Goal: Communication & Community: Ask a question

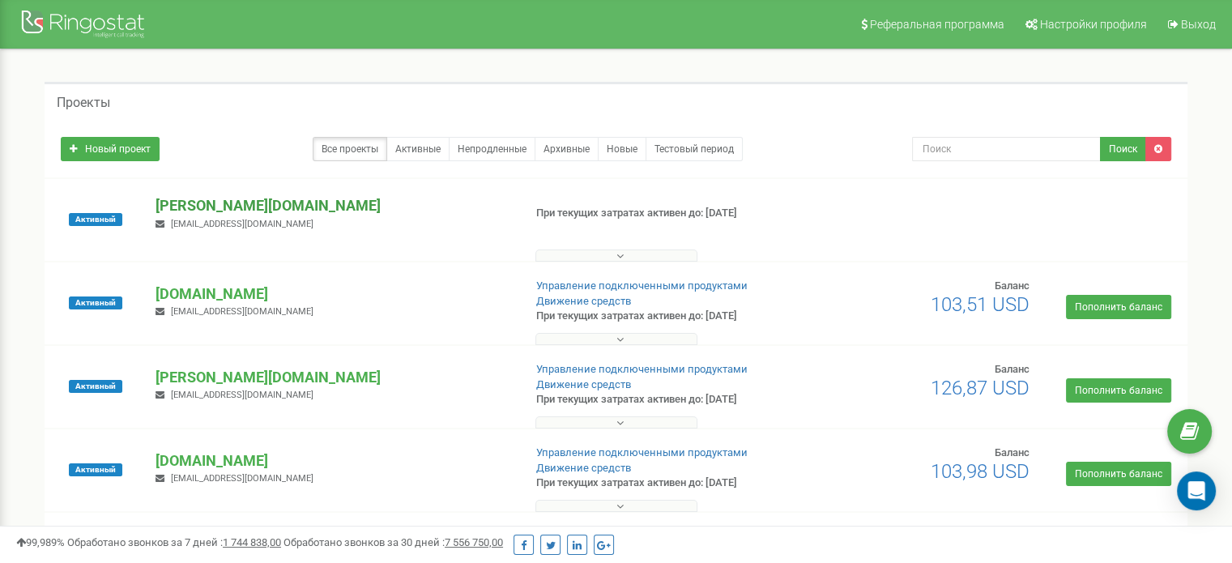
click at [217, 210] on p "[PERSON_NAME][DOMAIN_NAME]" at bounding box center [333, 205] width 354 height 21
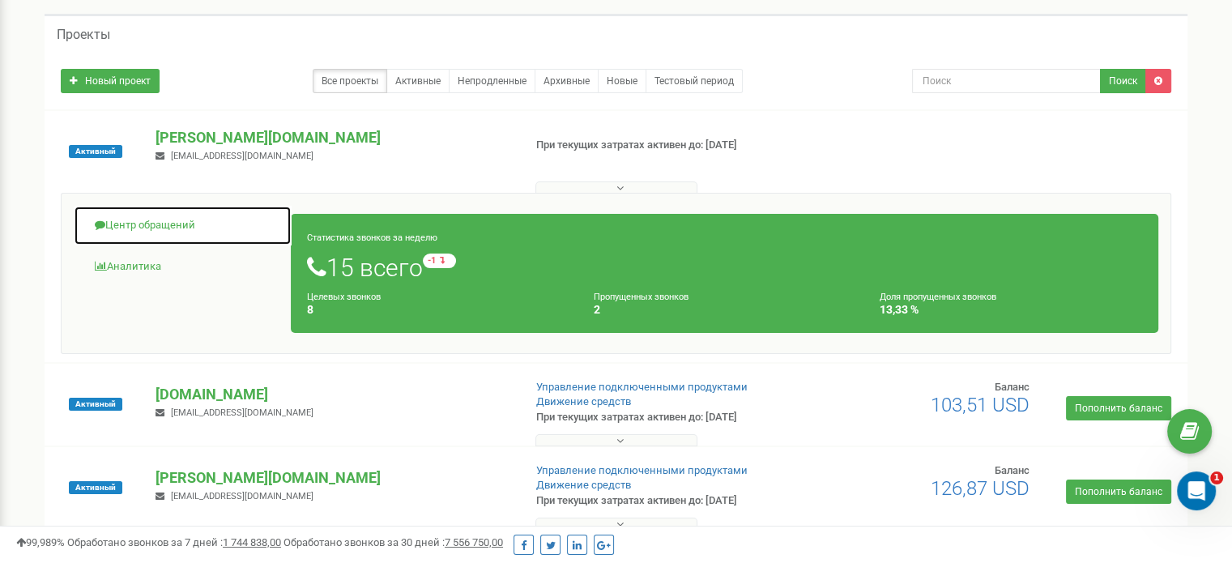
scroll to position [81, 0]
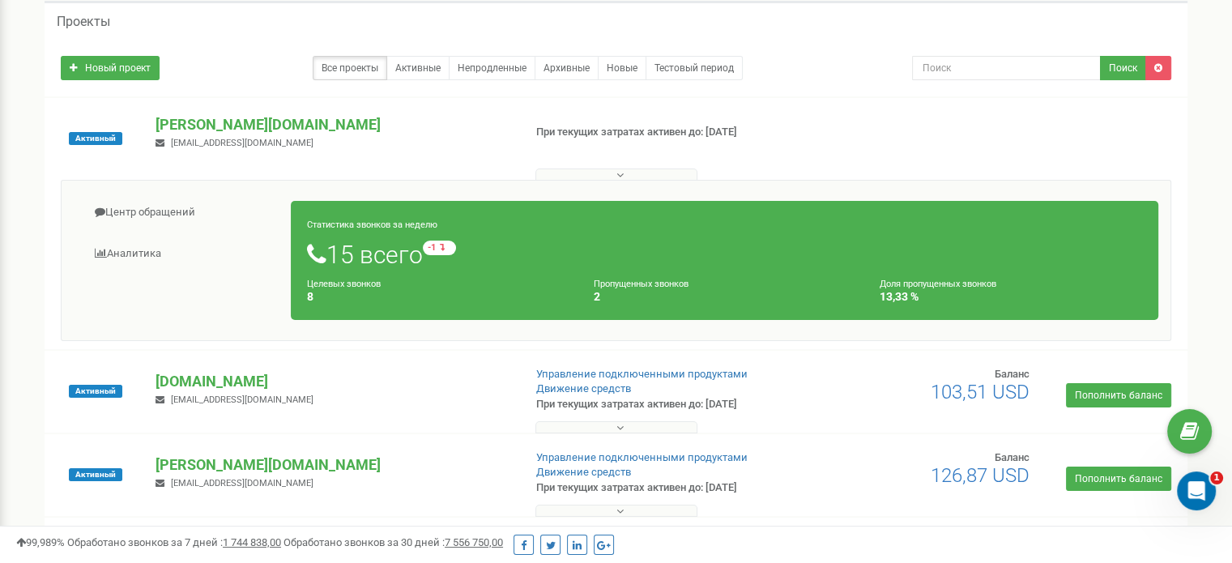
click at [201, 140] on span "marketing@crystal-haval.kz" at bounding box center [242, 143] width 143 height 11
click at [81, 139] on span "Активный" at bounding box center [95, 138] width 53 height 13
click at [399, 249] on h1 "15 всего -1 относительно прошлой недели" at bounding box center [724, 255] width 835 height 28
click at [147, 249] on link "Аналитика" at bounding box center [183, 254] width 218 height 40
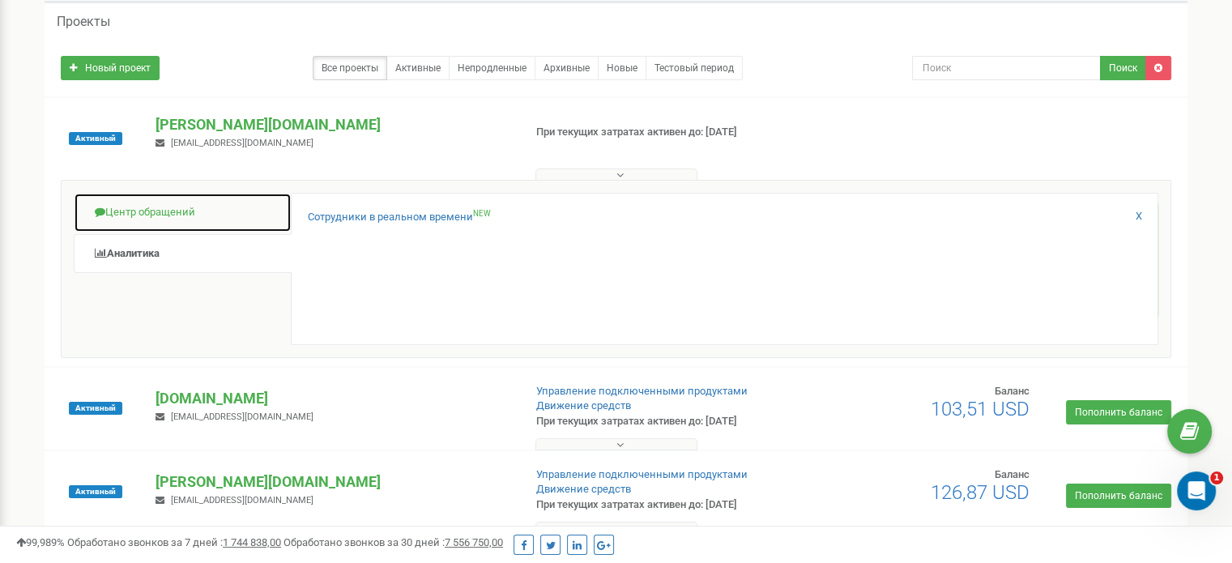
click at [159, 216] on link "Центр обращений" at bounding box center [183, 213] width 218 height 40
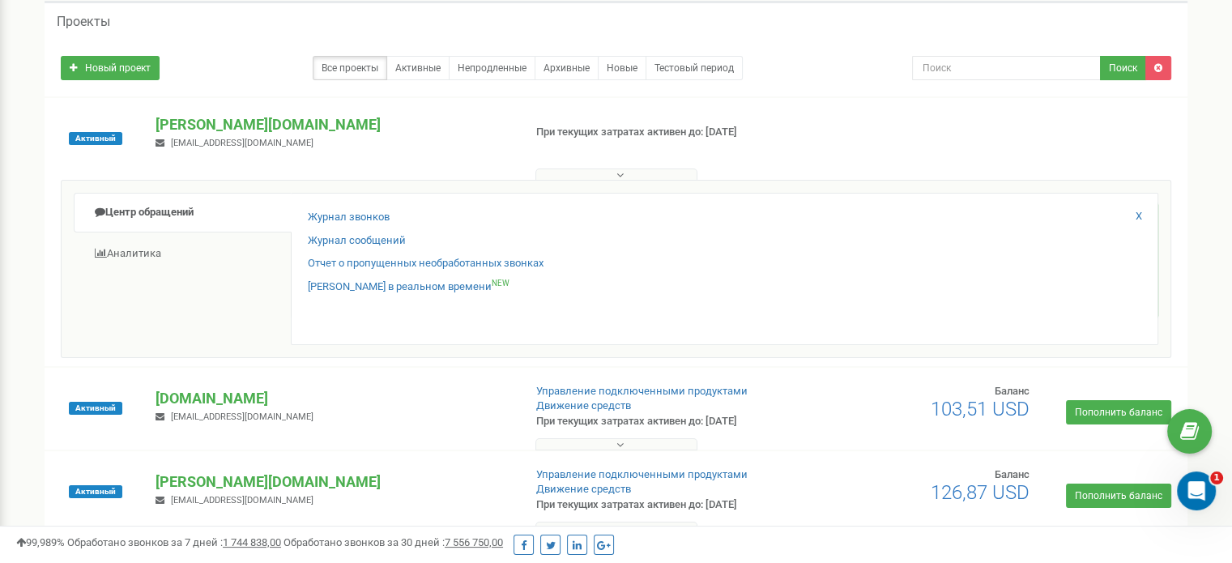
click at [1078, 304] on div "Журнал звонков Журнал сообщений Отчет о пропущенных необработанных звонках Звон…" at bounding box center [725, 269] width 868 height 152
click at [1134, 217] on div "Журнал звонков" at bounding box center [725, 221] width 834 height 23
click at [1147, 219] on div "Журнал звонков Журнал сообщений Отчет о пропущенных необработанных звонках Звон…" at bounding box center [725, 269] width 868 height 152
click at [1141, 215] on link "X" at bounding box center [1139, 216] width 6 height 15
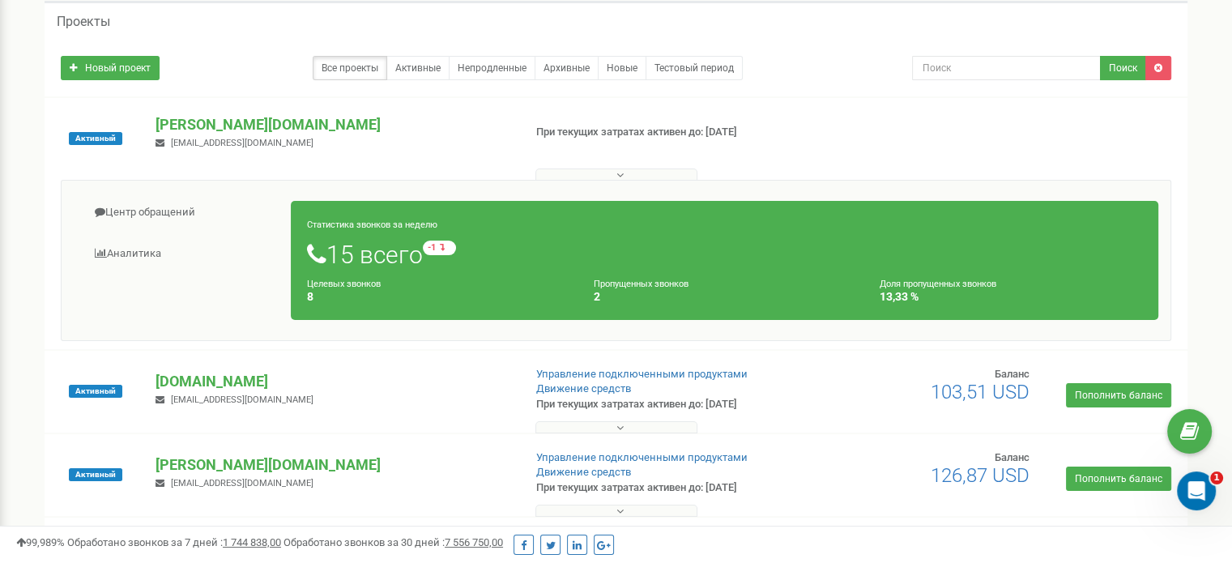
click at [623, 180] on button at bounding box center [617, 175] width 162 height 12
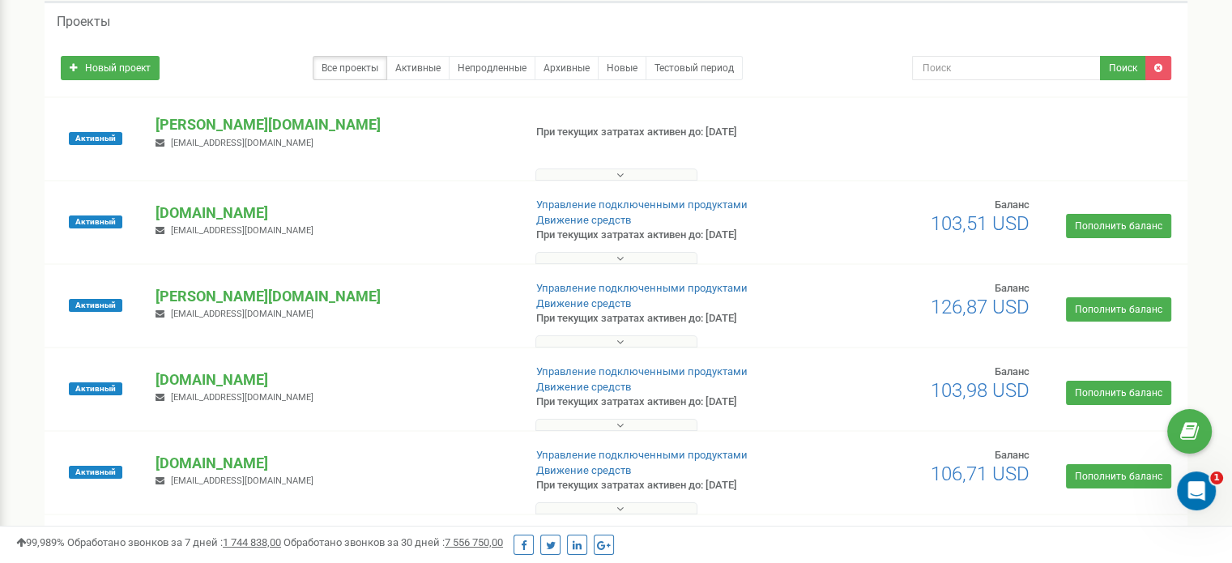
click at [623, 180] on button at bounding box center [617, 175] width 162 height 12
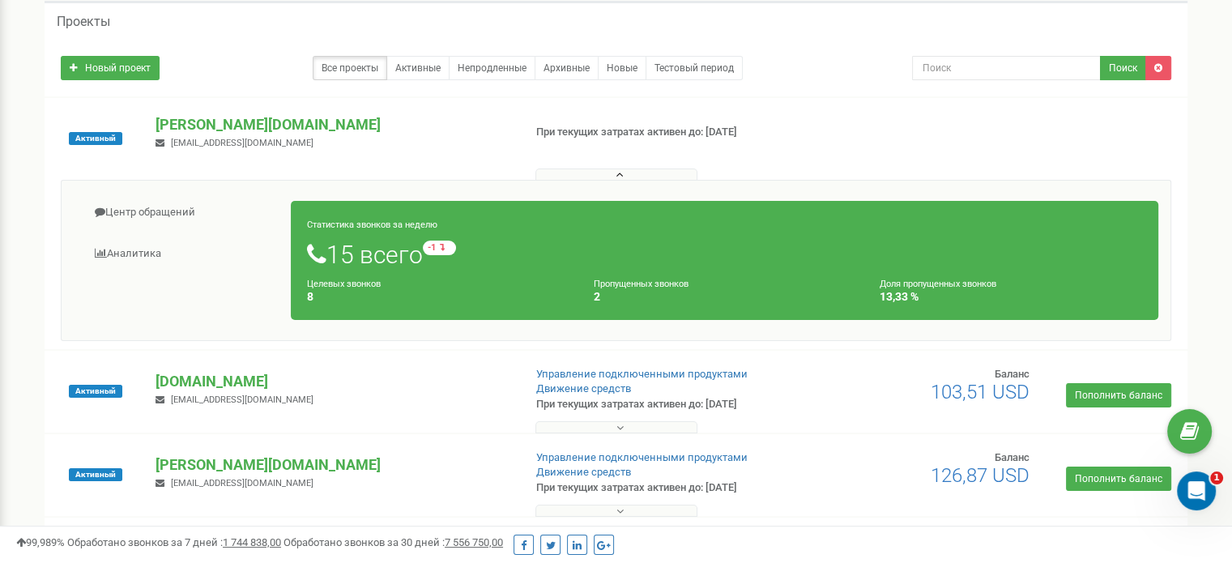
click at [126, 133] on div "Активный" at bounding box center [96, 138] width 95 height 49
click at [284, 168] on div at bounding box center [616, 171] width 1135 height 16
click at [314, 263] on icon at bounding box center [316, 254] width 19 height 24
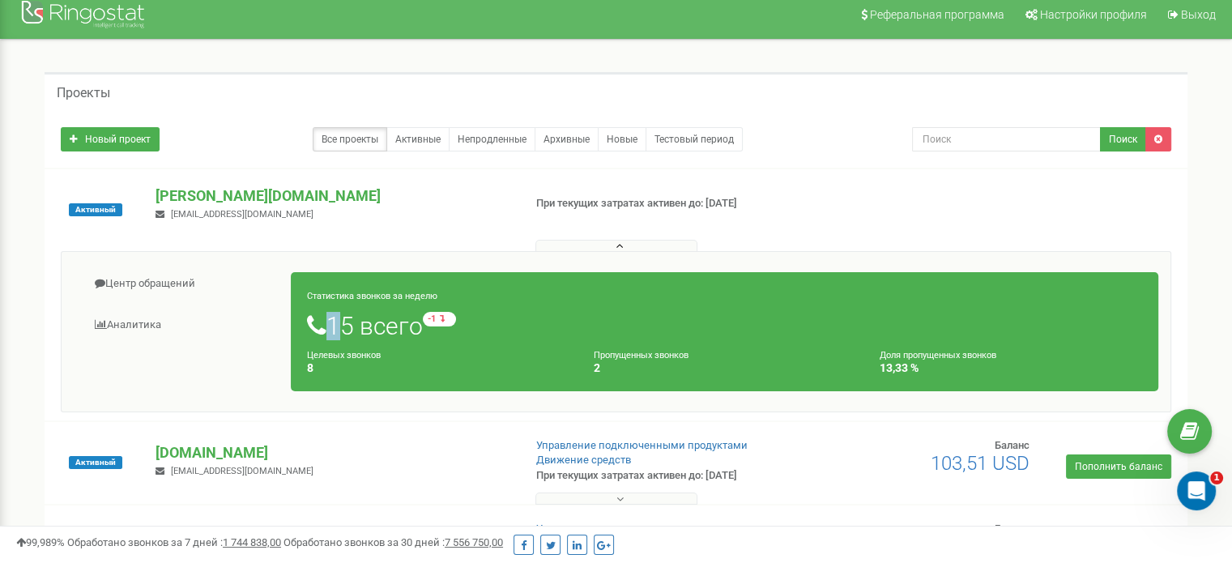
scroll to position [0, 0]
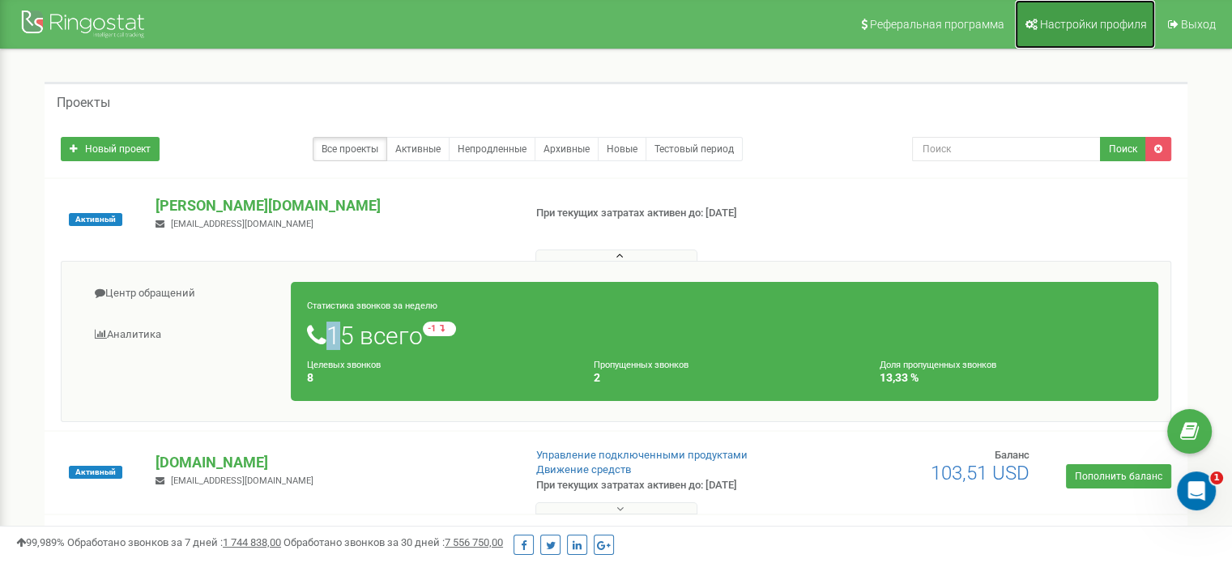
click at [1104, 23] on span "Настройки профиля" at bounding box center [1093, 24] width 107 height 13
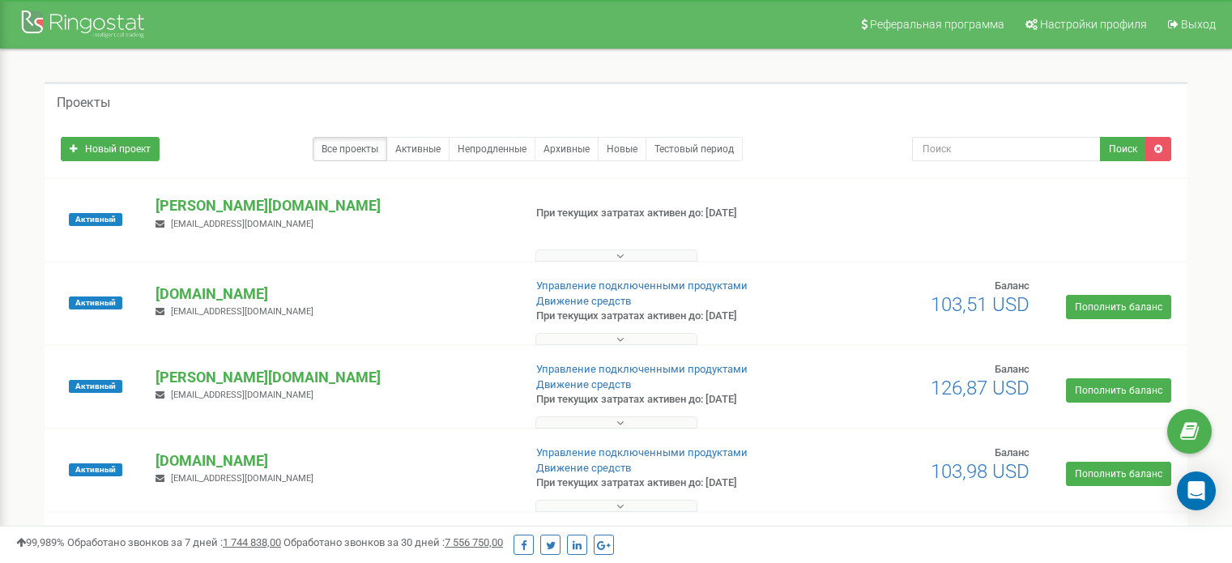
click at [221, 195] on p "[PERSON_NAME][DOMAIN_NAME]" at bounding box center [333, 205] width 354 height 21
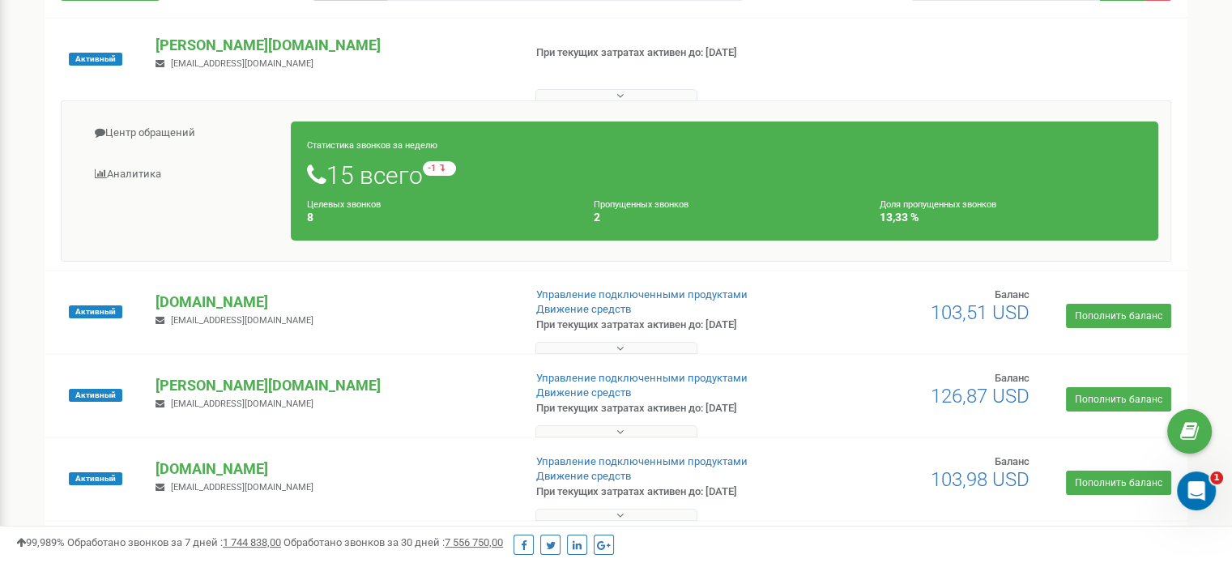
scroll to position [81, 0]
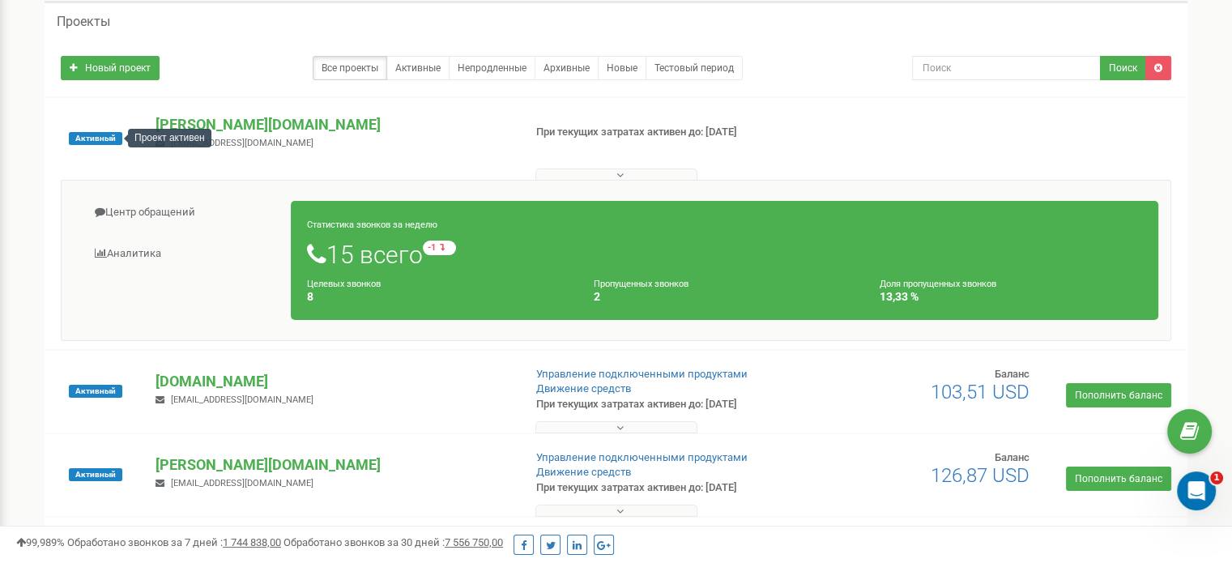
click at [163, 130] on div "Проект активен" at bounding box center [169, 138] width 83 height 19
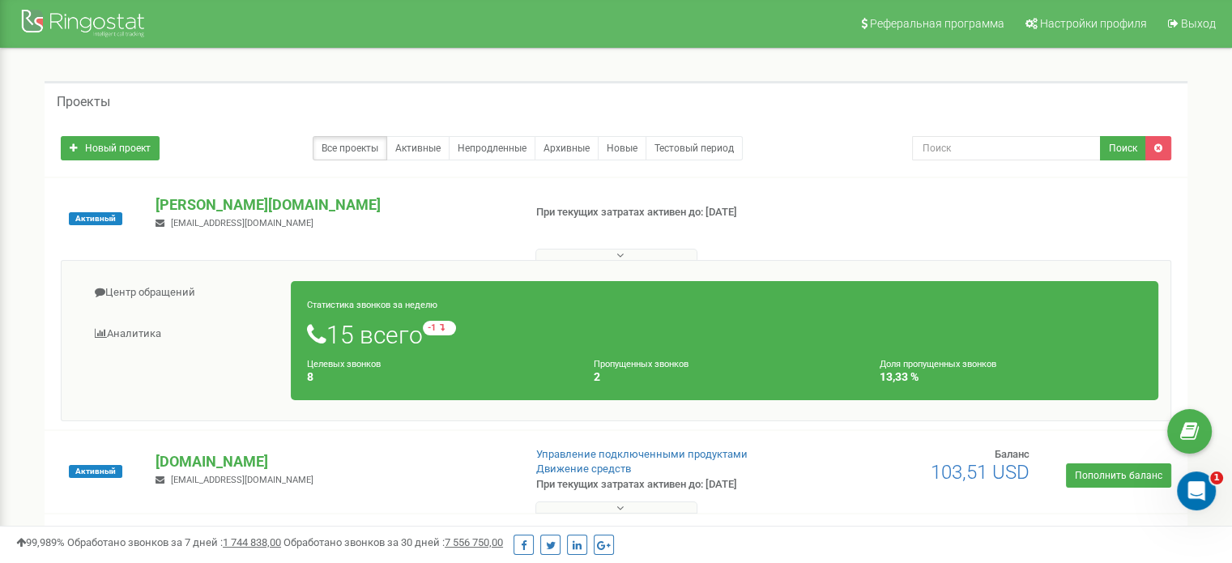
scroll to position [0, 0]
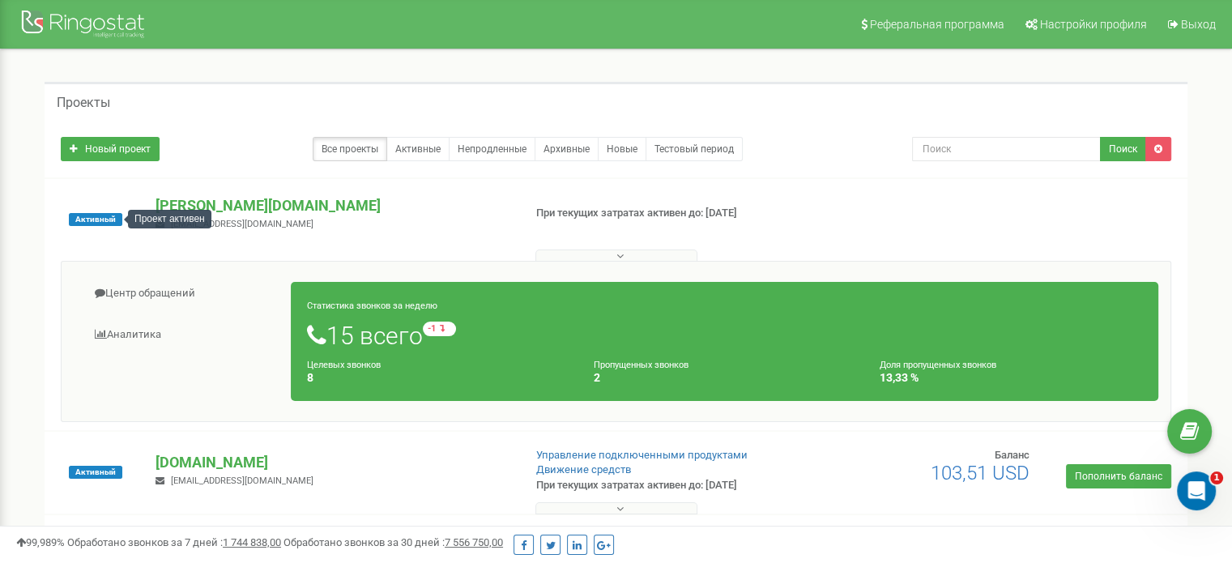
drag, startPoint x: 108, startPoint y: 220, endPoint x: 201, endPoint y: 178, distance: 101.9
click at [127, 207] on div "Активный" at bounding box center [96, 219] width 95 height 49
click at [216, 207] on p "[PERSON_NAME][DOMAIN_NAME]" at bounding box center [333, 205] width 354 height 21
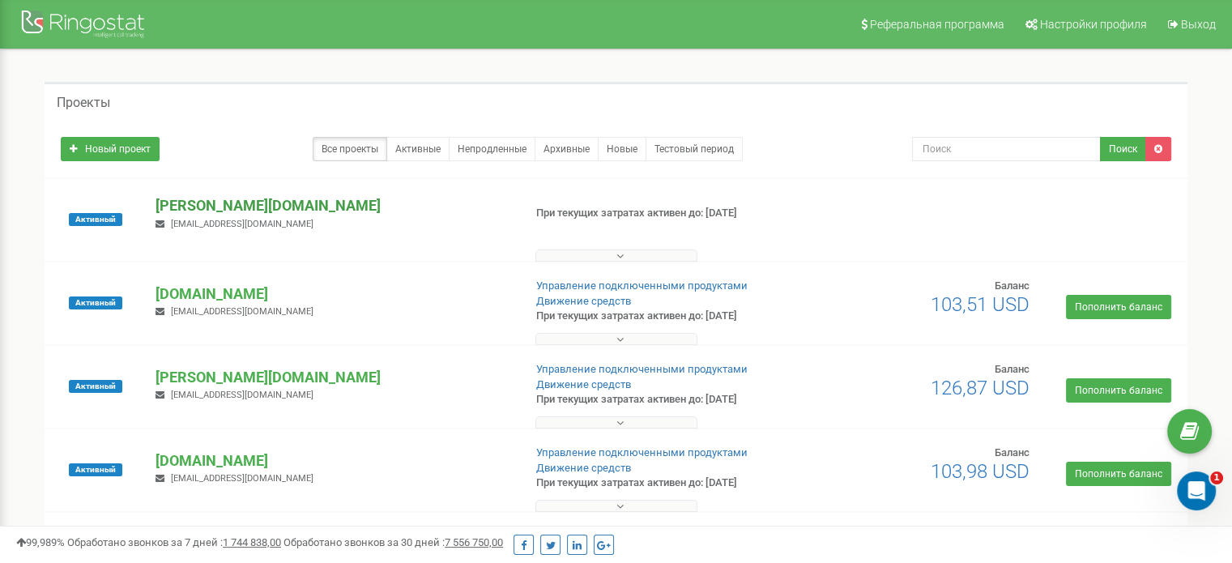
click at [216, 207] on p "[PERSON_NAME][DOMAIN_NAME]" at bounding box center [333, 205] width 354 height 21
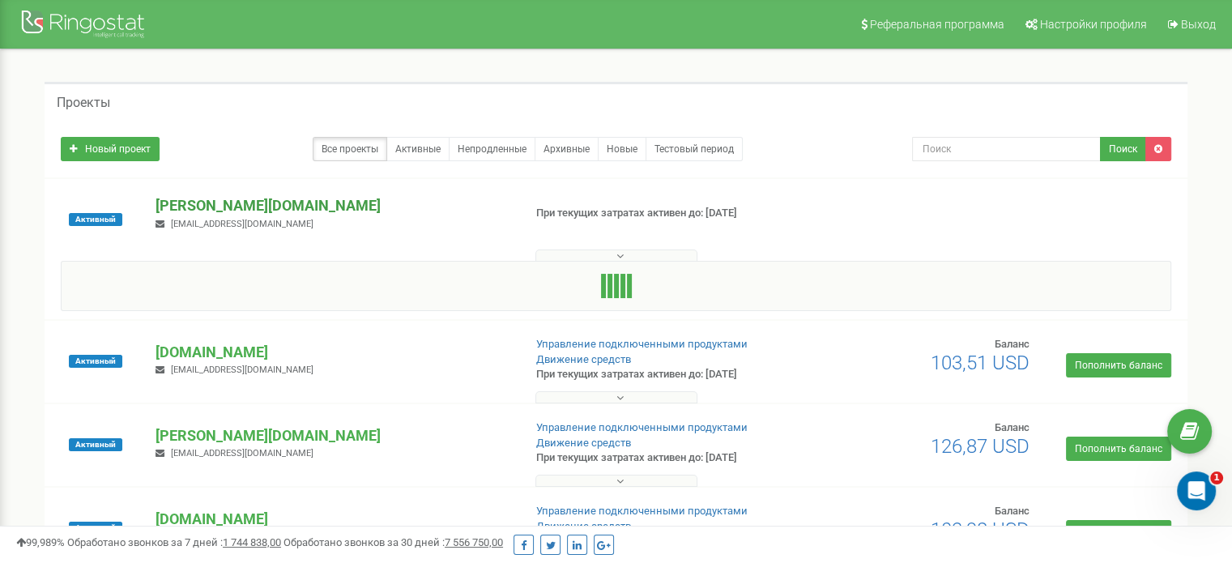
drag, startPoint x: 216, startPoint y: 207, endPoint x: 198, endPoint y: 201, distance: 19.5
click at [198, 201] on p "[PERSON_NAME][DOMAIN_NAME]" at bounding box center [333, 205] width 354 height 21
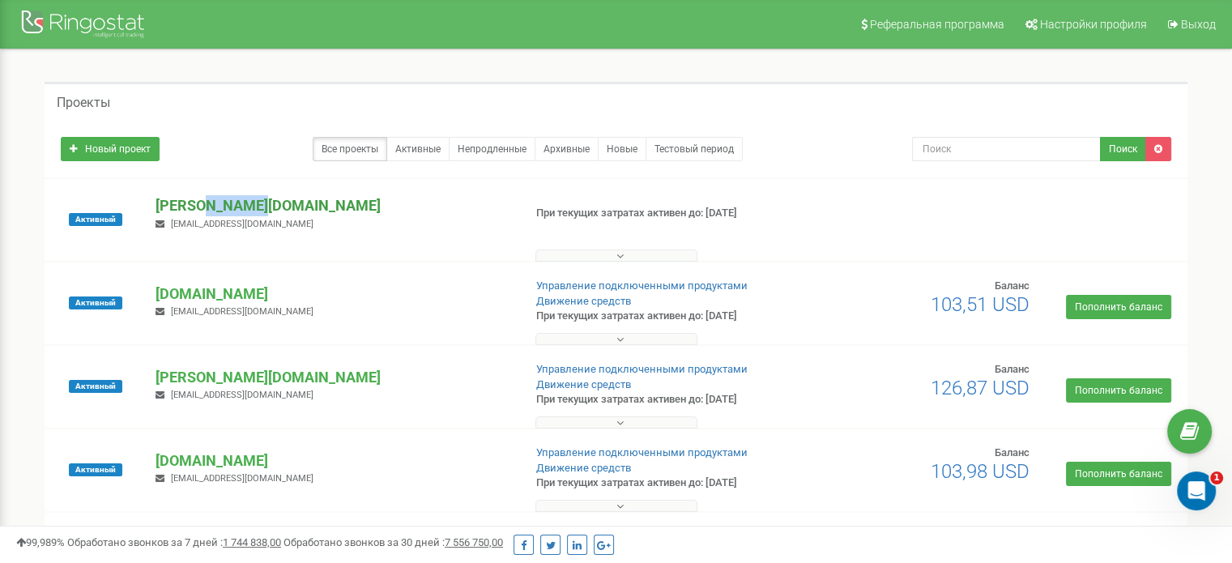
click at [198, 201] on p "[PERSON_NAME][DOMAIN_NAME]" at bounding box center [333, 205] width 354 height 21
click at [203, 198] on p "[PERSON_NAME][DOMAIN_NAME]" at bounding box center [333, 205] width 354 height 21
click at [216, 209] on p "[PERSON_NAME][DOMAIN_NAME]" at bounding box center [333, 205] width 354 height 21
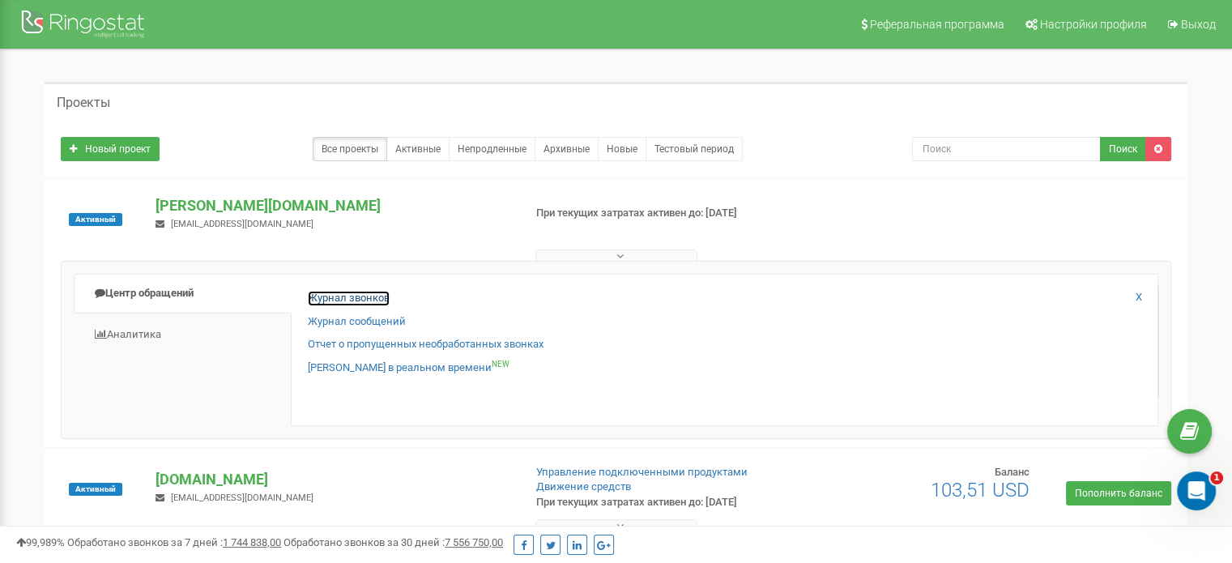
click at [340, 294] on link "Журнал звонков" at bounding box center [349, 298] width 82 height 15
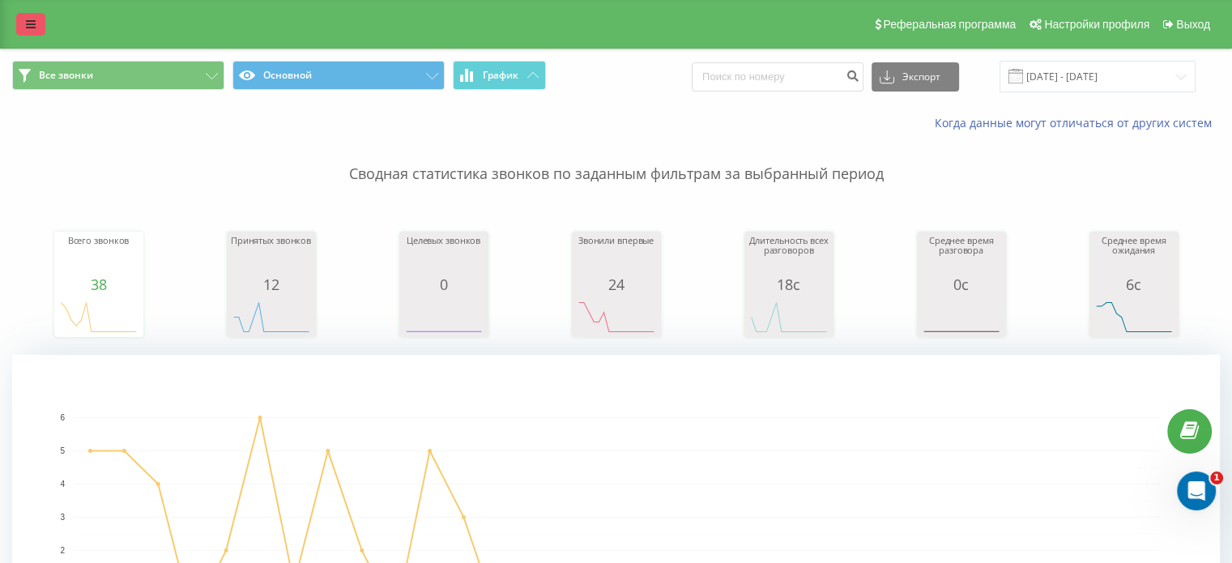
click at [35, 24] on icon at bounding box center [31, 24] width 10 height 11
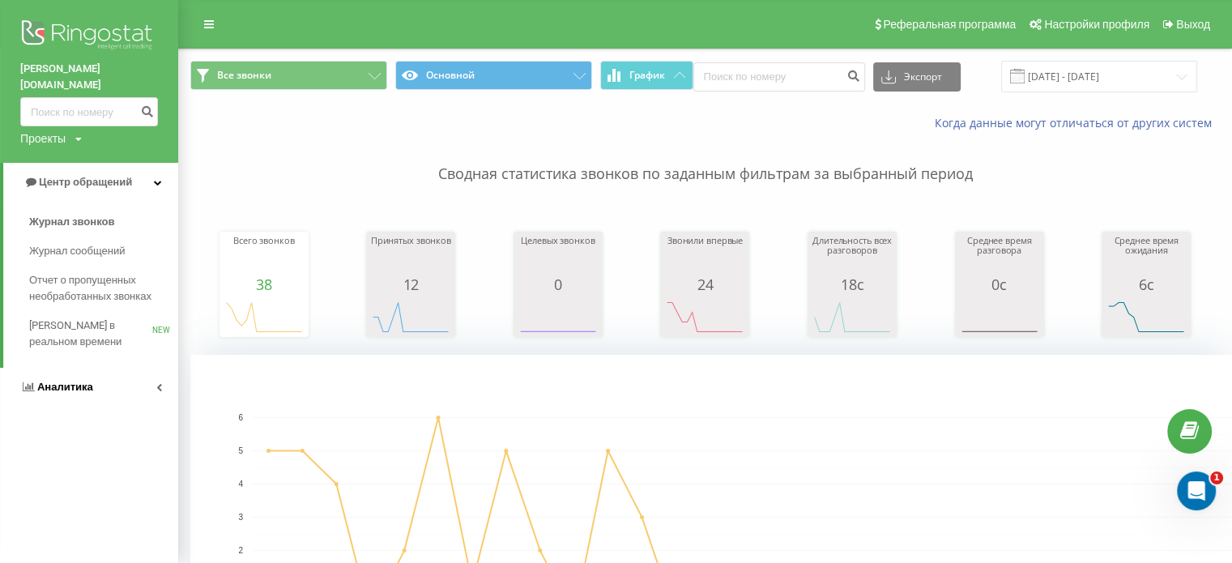
click at [156, 383] on icon at bounding box center [159, 387] width 6 height 8
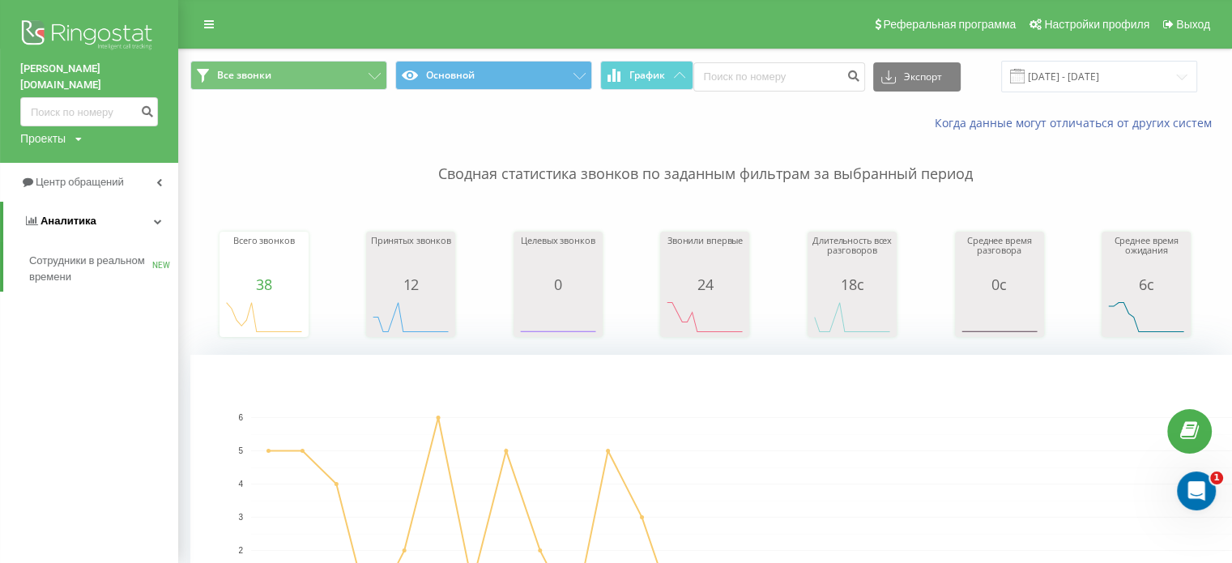
click at [156, 202] on link "Аналитика" at bounding box center [90, 221] width 175 height 39
click at [152, 169] on link "Центр обращений" at bounding box center [89, 182] width 178 height 39
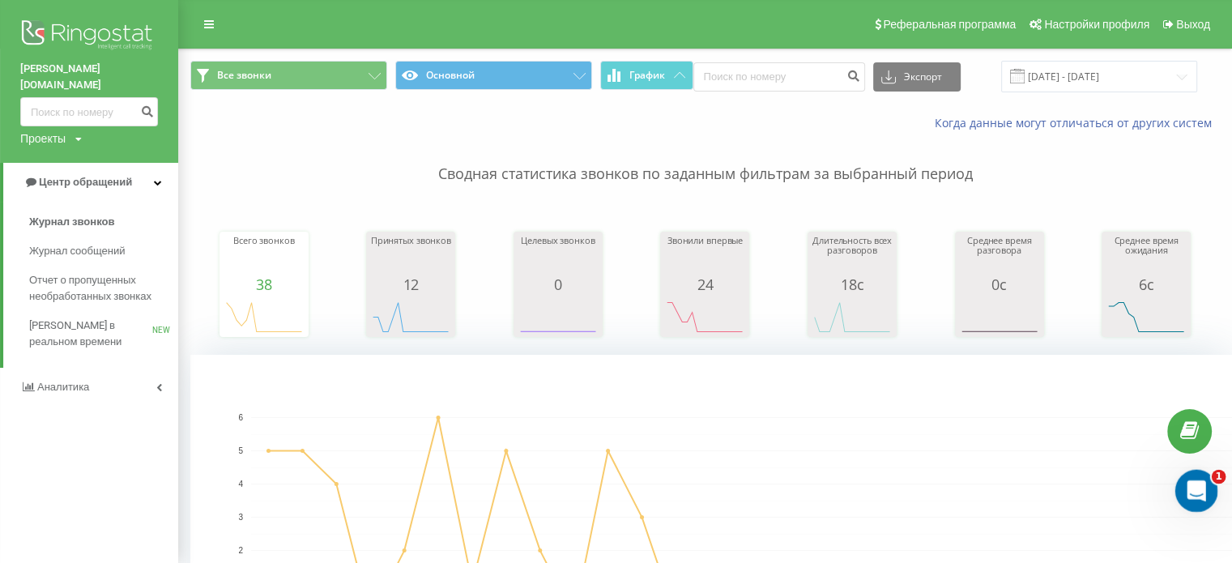
click at [1177, 484] on div "Открыть службу сообщений Intercom" at bounding box center [1194, 488] width 53 height 53
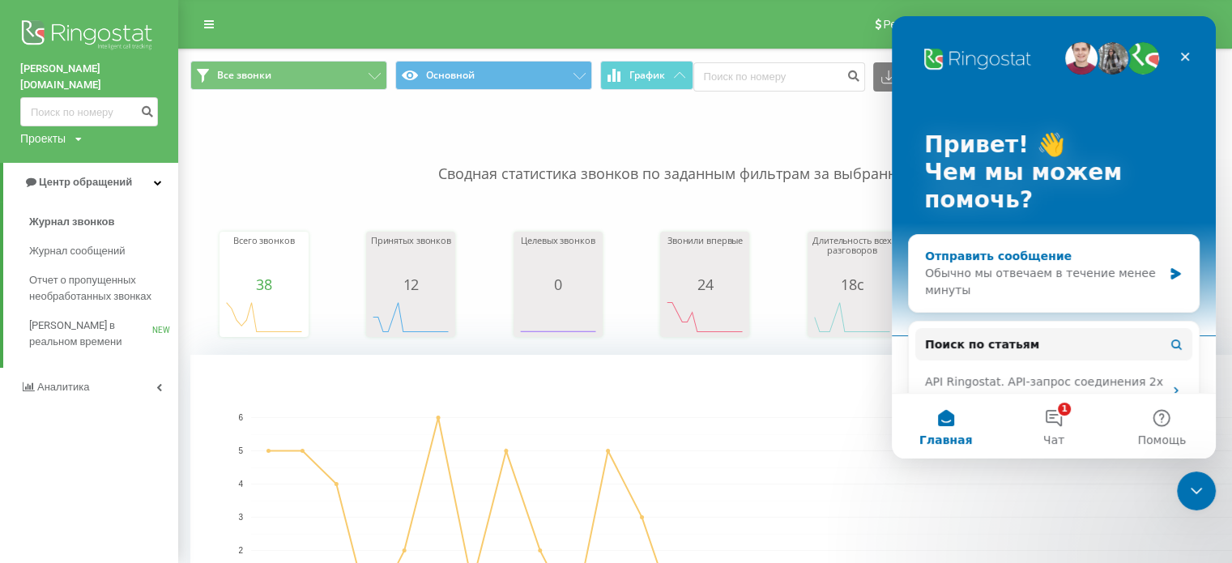
drag, startPoint x: 1061, startPoint y: 286, endPoint x: 1061, endPoint y: 297, distance: 11.3
click at [1061, 292] on div "Обычно мы отвечаем в течение менее минуты" at bounding box center [1043, 282] width 237 height 34
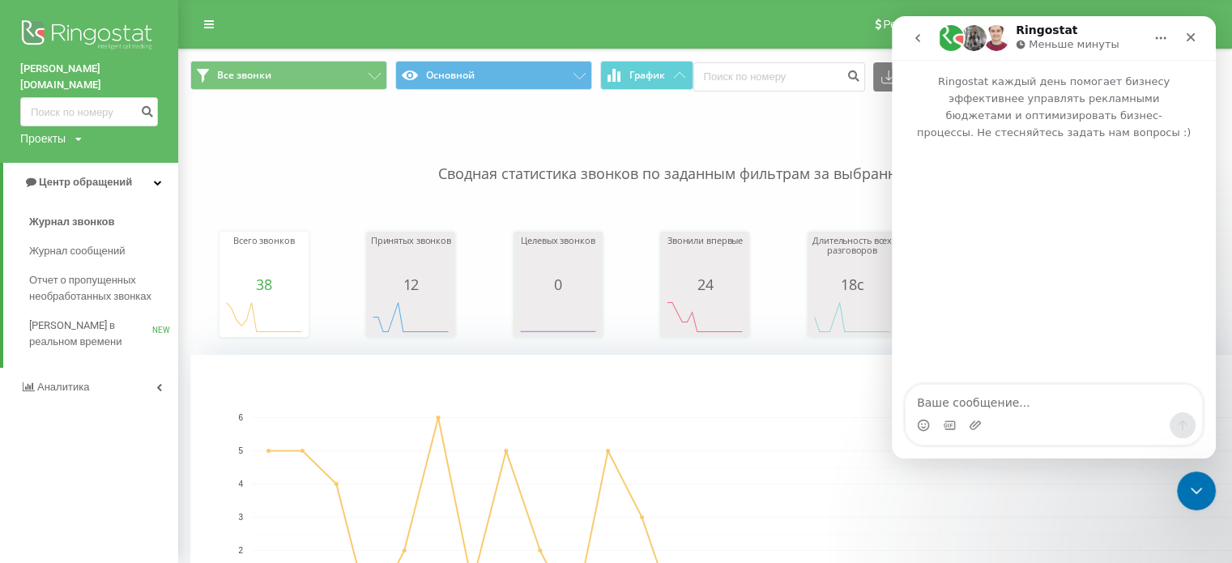
click at [1057, 412] on textarea "Ваше сообщение..." at bounding box center [1054, 399] width 297 height 28
type textarea "добрый вечер"
type textarea "на"
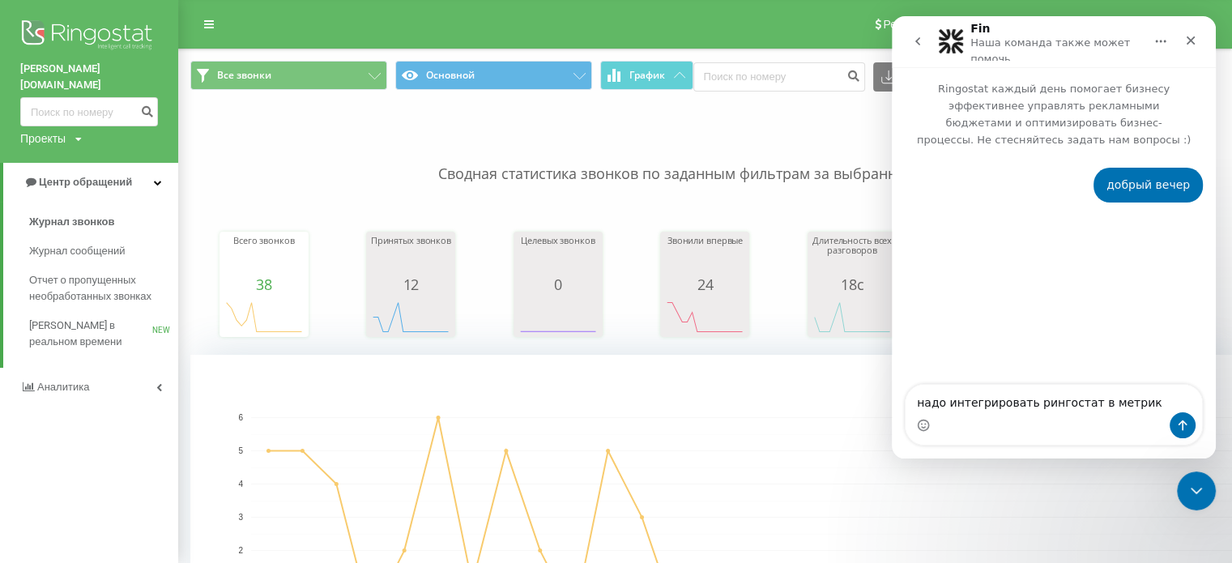
type textarea "надо интегрировать рингостат в метрику"
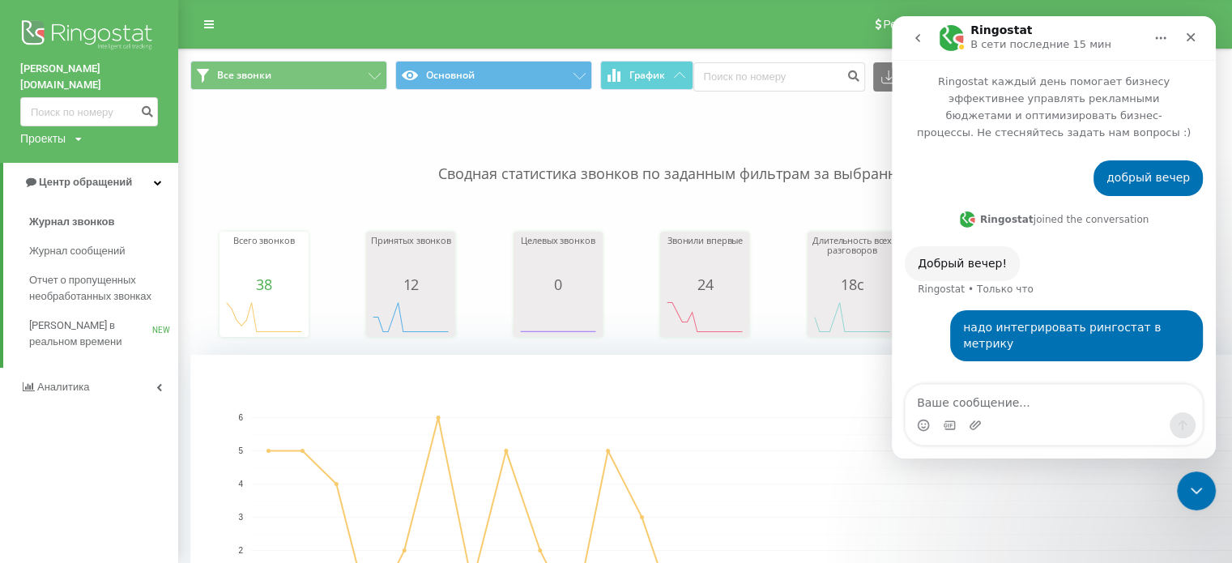
click at [272, 190] on div "Сводная статистика звонков по заданным фильтрам за выбранный период Всего звонк…" at bounding box center [705, 405] width 1030 height 548
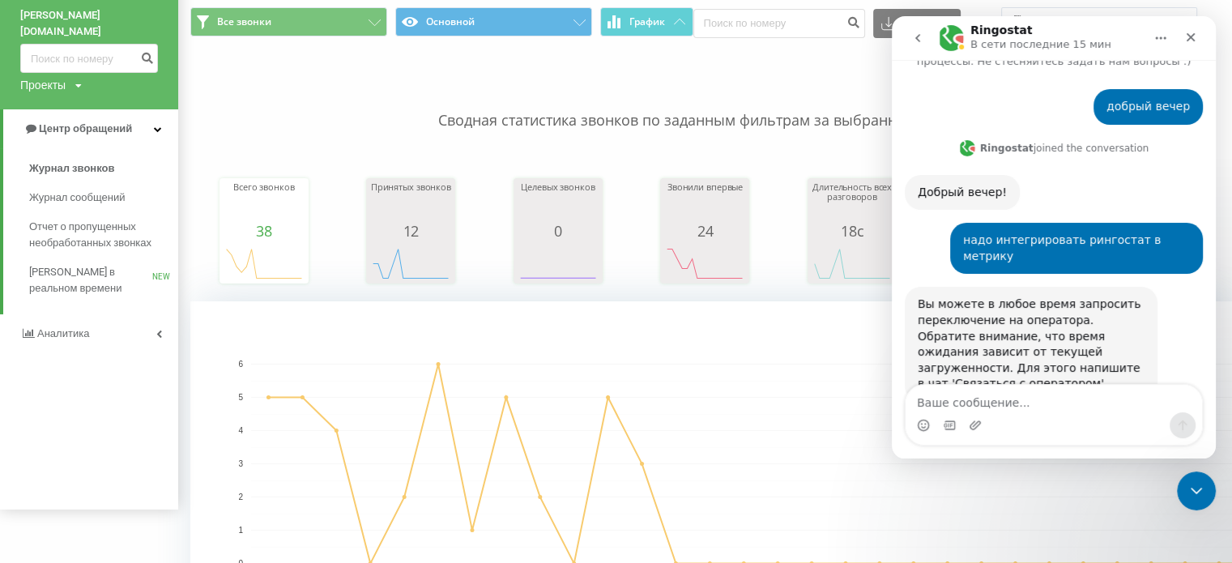
scroll to position [73, 0]
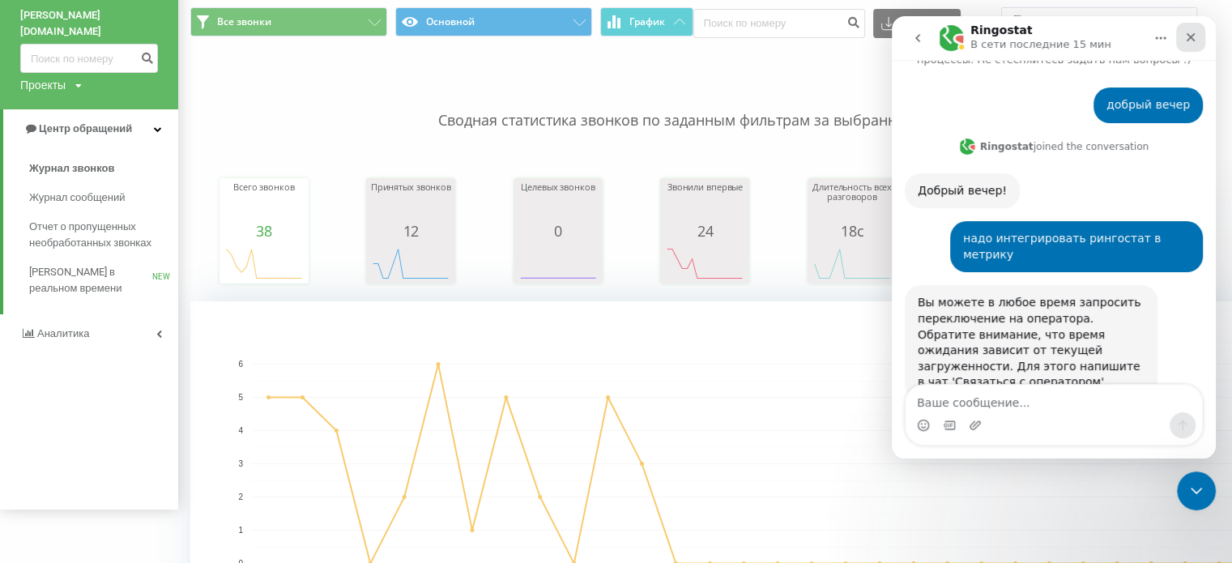
click at [1196, 32] on icon "Закрыть" at bounding box center [1191, 37] width 13 height 13
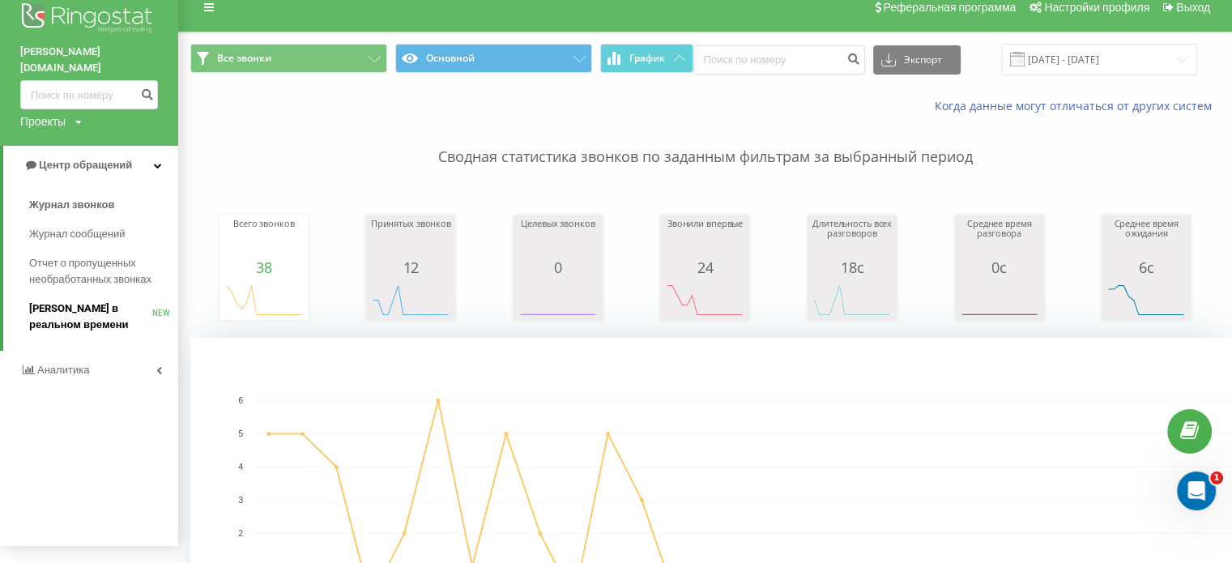
scroll to position [27, 0]
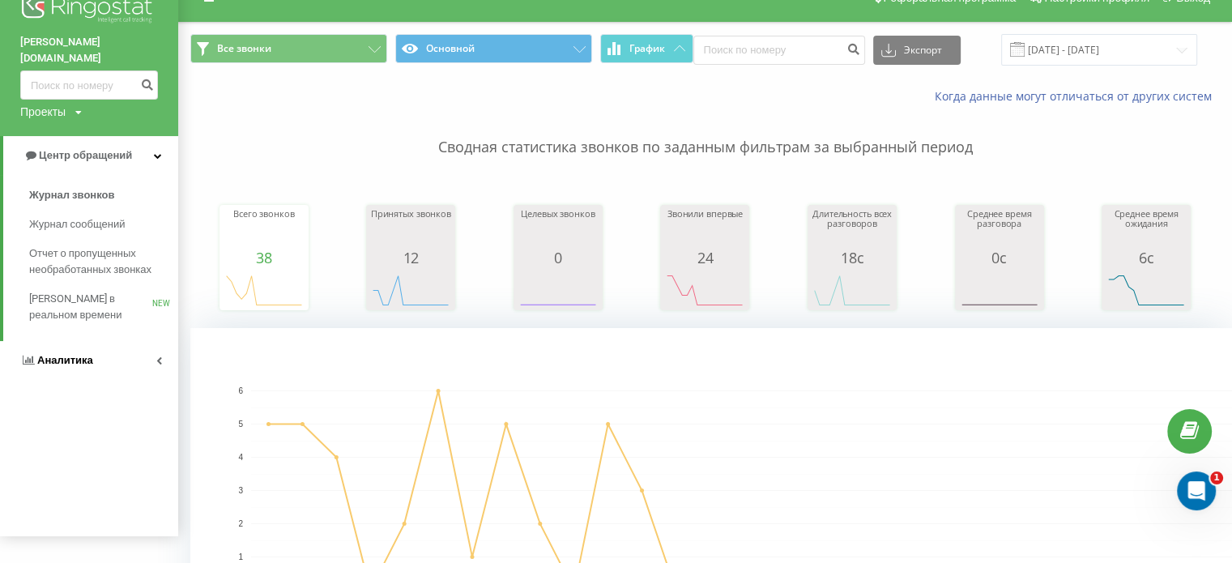
click at [165, 346] on link "Аналитика" at bounding box center [89, 360] width 178 height 39
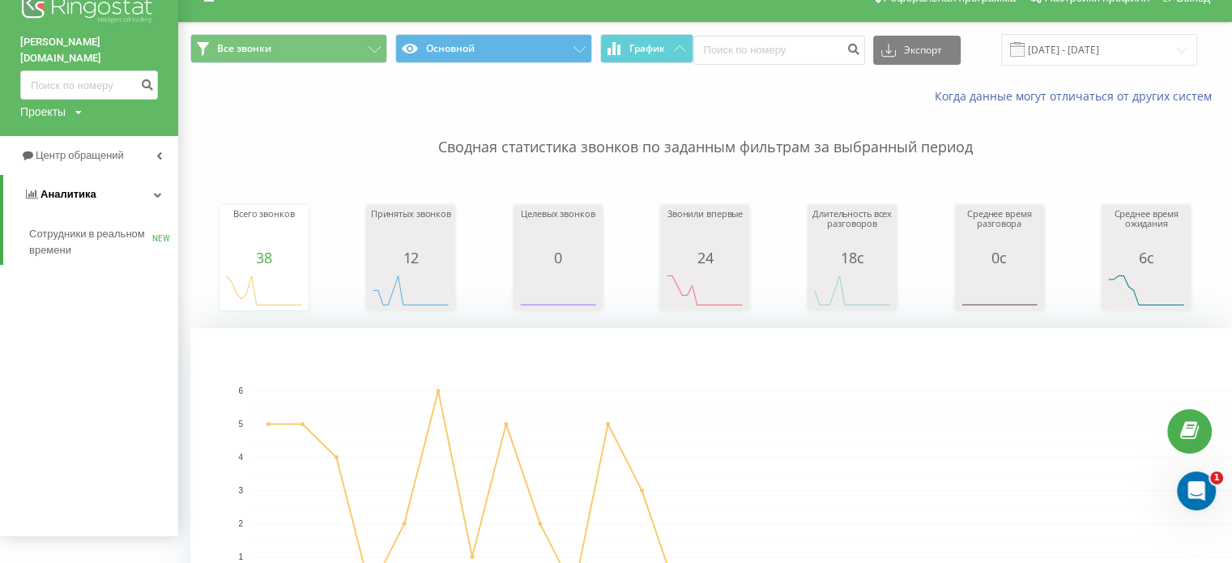
click at [162, 175] on link "Аналитика" at bounding box center [90, 194] width 175 height 39
click at [163, 136] on link "Центр обращений" at bounding box center [89, 155] width 178 height 39
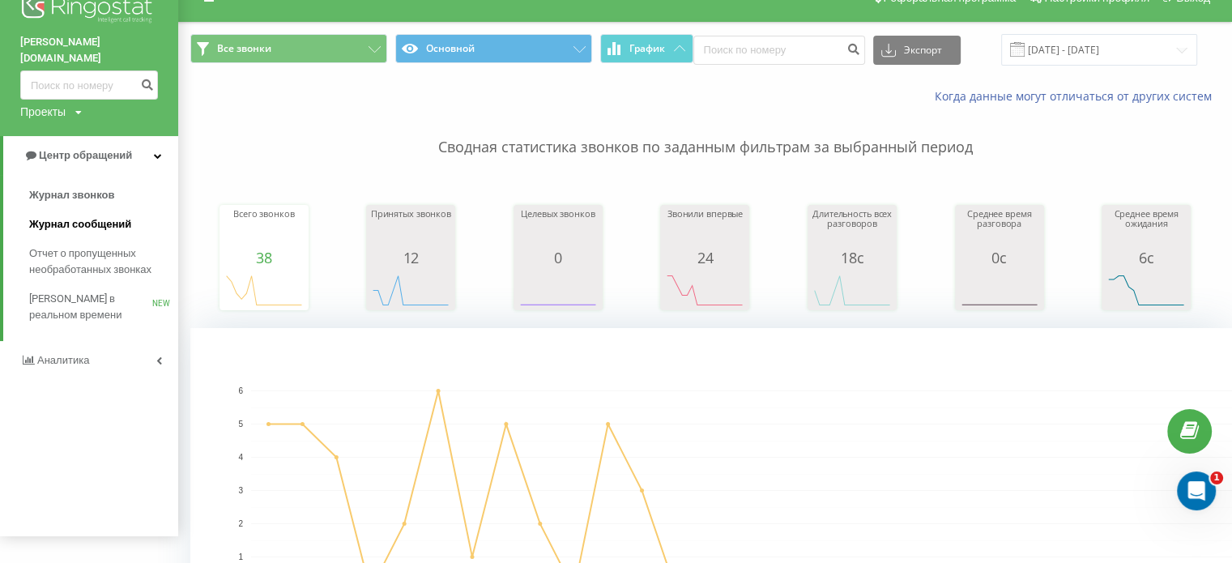
click at [96, 216] on span "Журнал сообщений" at bounding box center [80, 224] width 102 height 16
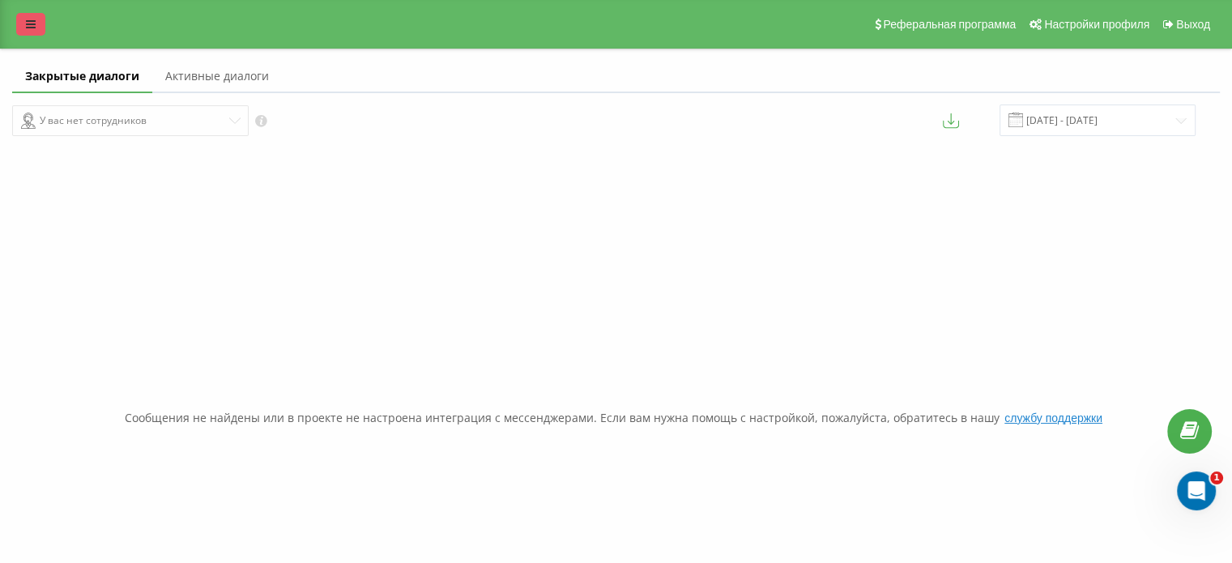
click at [16, 13] on link at bounding box center [30, 24] width 29 height 23
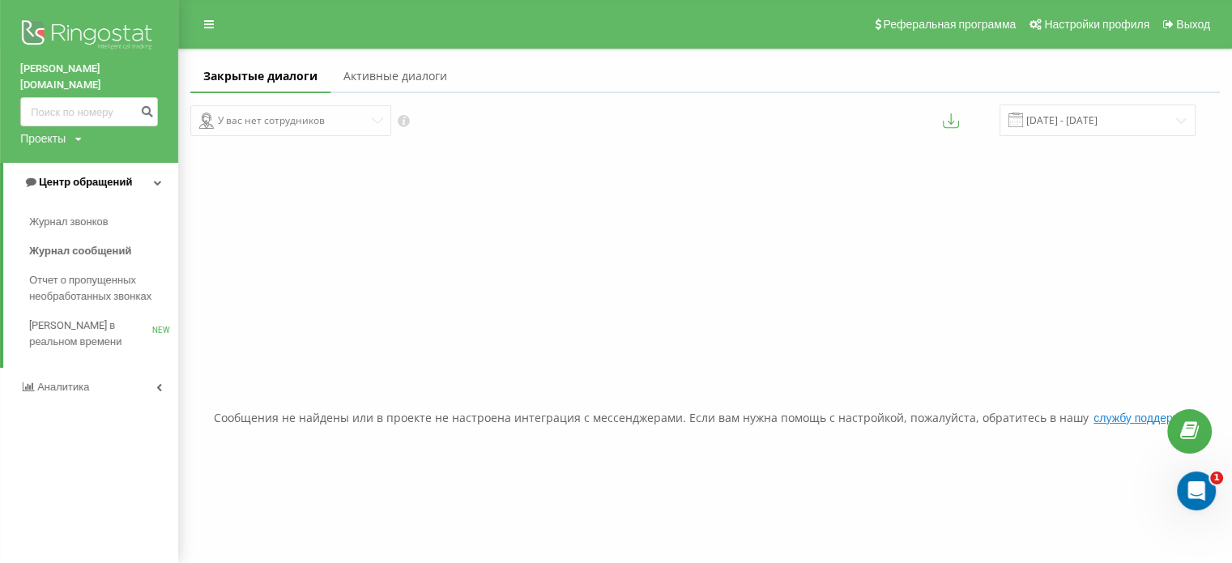
click at [118, 163] on link "Центр обращений" at bounding box center [90, 182] width 175 height 39
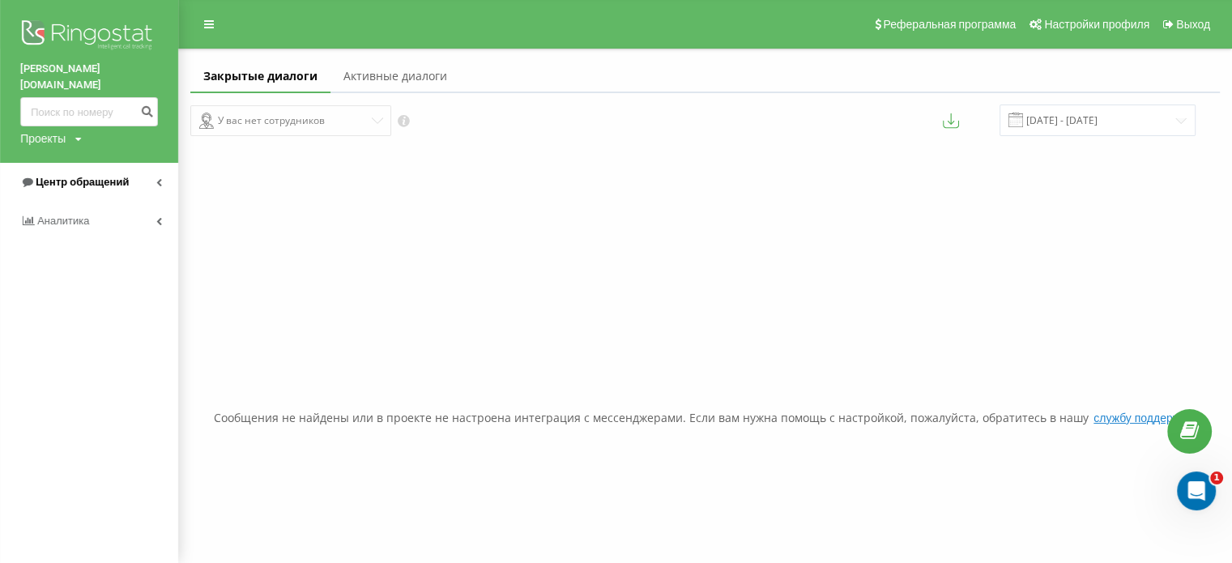
click at [118, 163] on link "Центр обращений" at bounding box center [89, 182] width 178 height 39
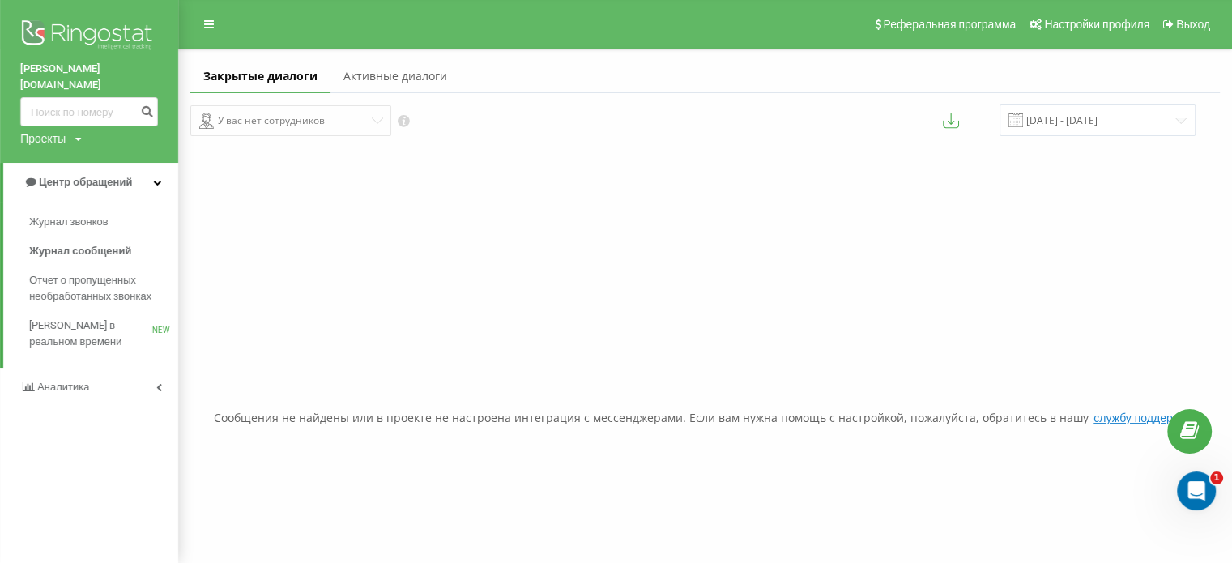
click at [58, 131] on div "chery-crystal.kz Проекты haval-crystal-shymkent.kz chery-crystal.kz chery-shymk…" at bounding box center [89, 81] width 178 height 163
click at [93, 117] on div "chery-crystal.kz Проекты haval-crystal-shymkent.kz chery-crystal.kz chery-shymk…" at bounding box center [89, 81] width 178 height 163
click at [81, 134] on icon at bounding box center [78, 139] width 6 height 10
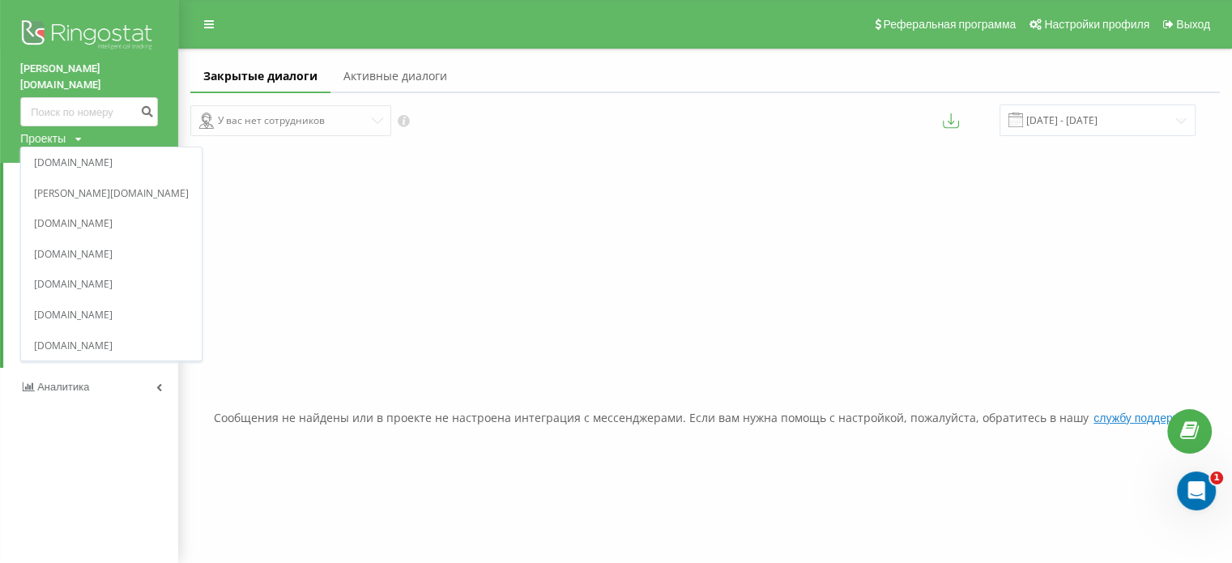
click at [81, 134] on icon at bounding box center [78, 139] width 6 height 10
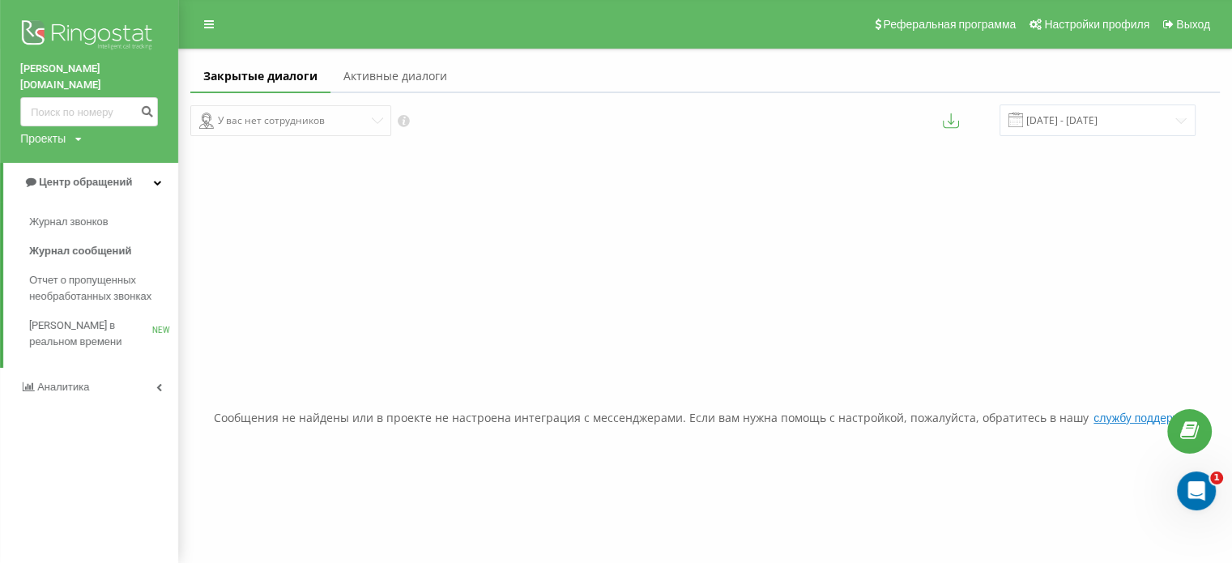
click at [214, 13] on link at bounding box center [208, 24] width 29 height 23
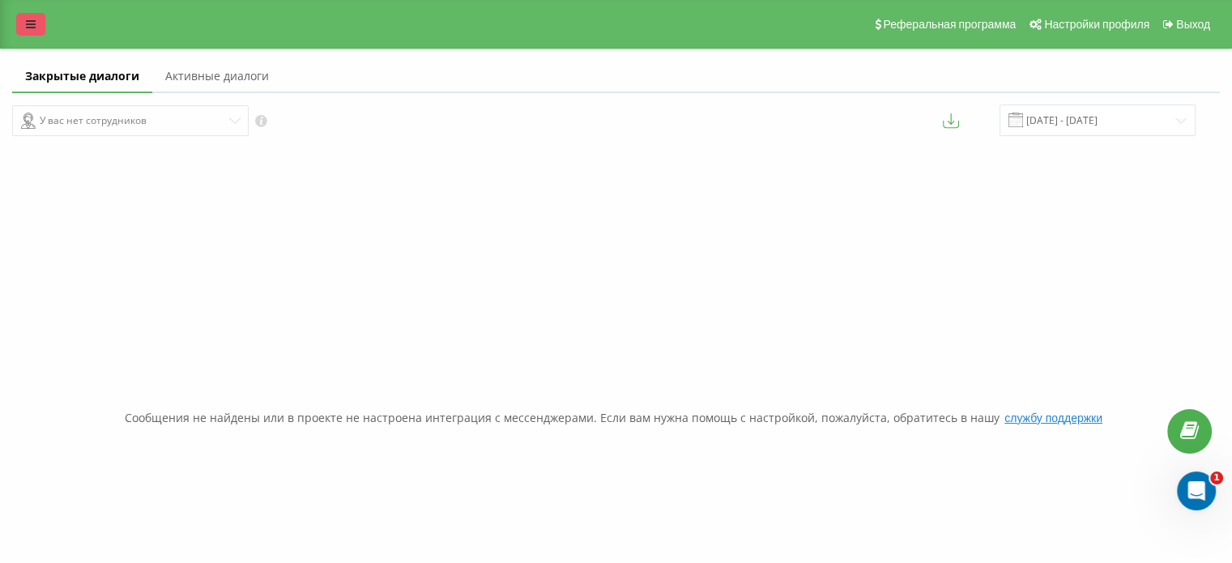
click at [32, 25] on icon at bounding box center [31, 24] width 10 height 11
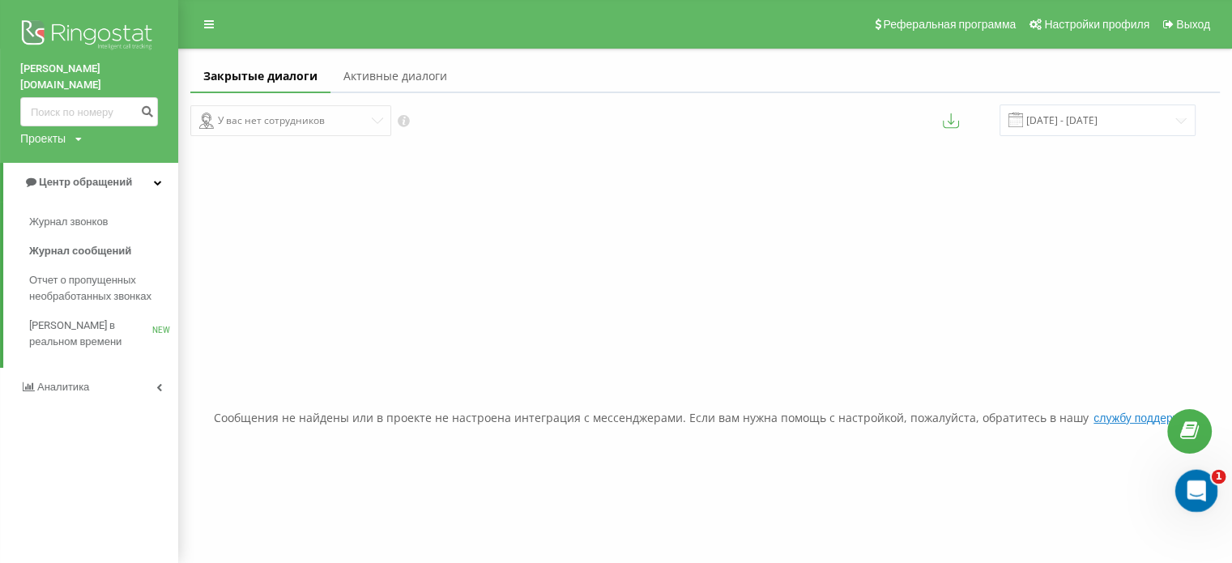
click html
click at [1186, 479] on icon "Открыть службу сообщений Intercom" at bounding box center [1194, 489] width 27 height 27
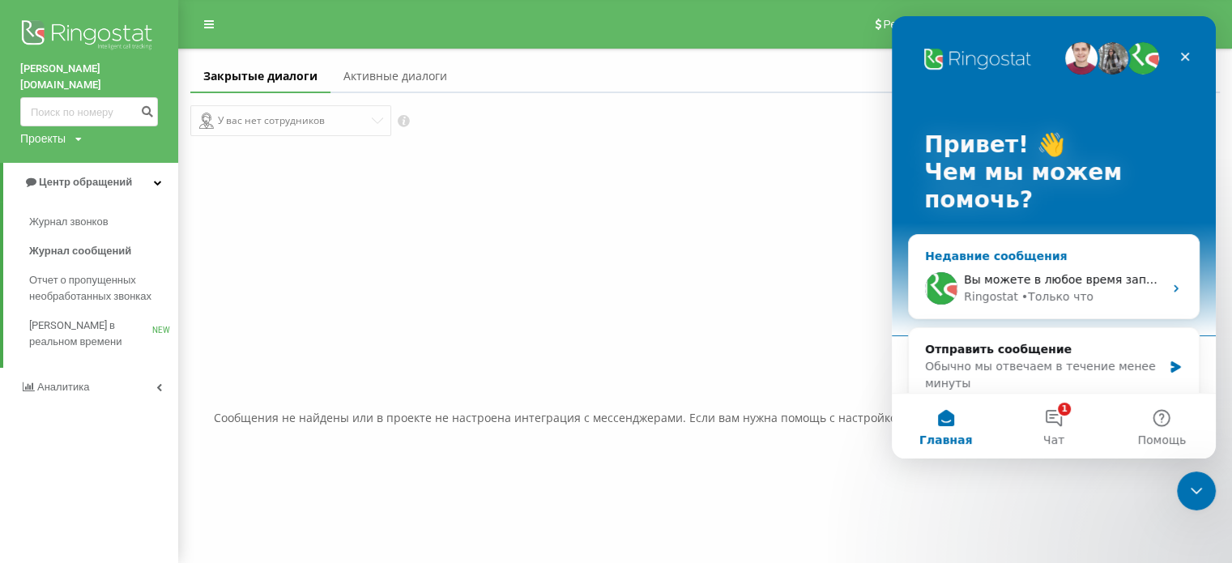
click at [1004, 266] on div "Вы можете в любое время запросить переключение на оператора. Обратите внимание,…" at bounding box center [1054, 288] width 290 height 60
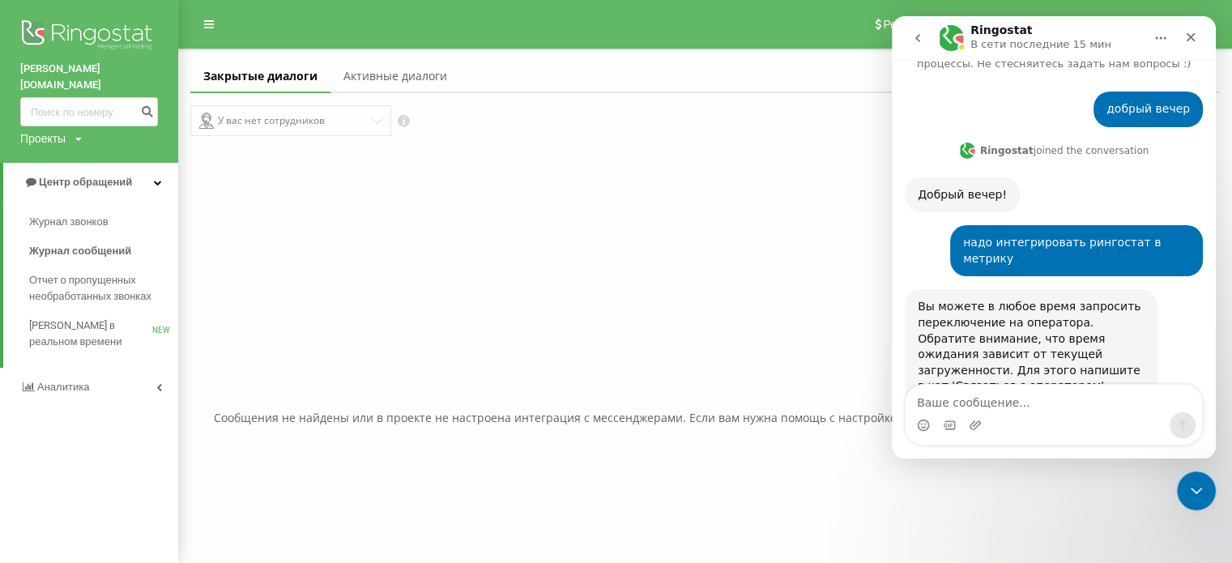
scroll to position [73, 0]
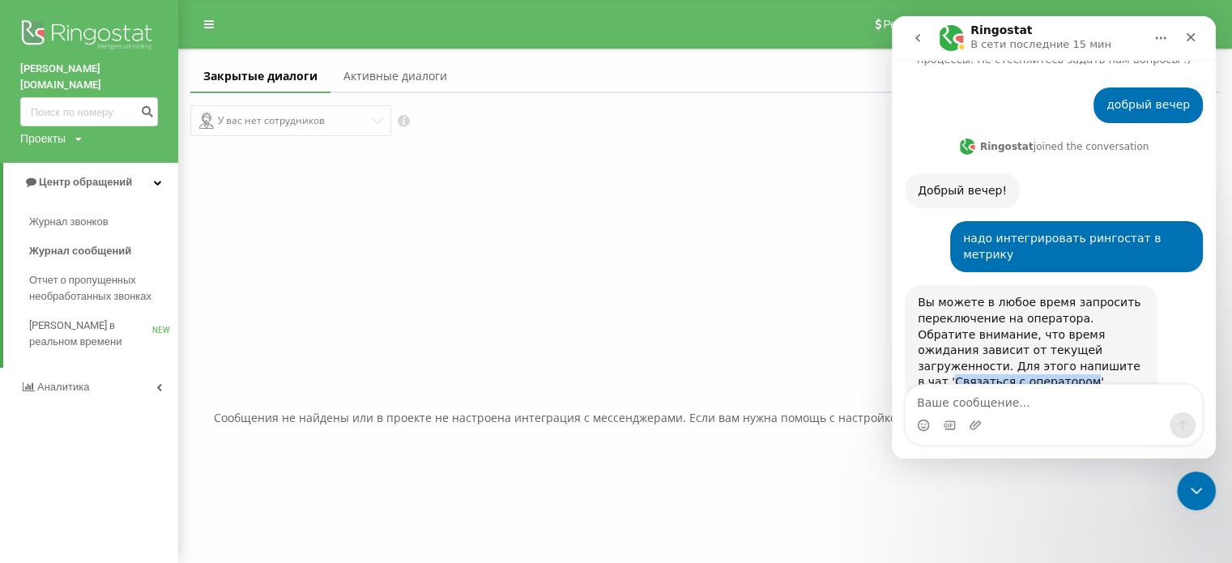
drag, startPoint x: 1006, startPoint y: 332, endPoint x: 1129, endPoint y: 327, distance: 123.3
click at [1129, 327] on div "Вы можете в любое время запросить переключение на оператора. Обратите внимание,…" at bounding box center [1031, 343] width 227 height 96
copy div "Связаться с оператором"
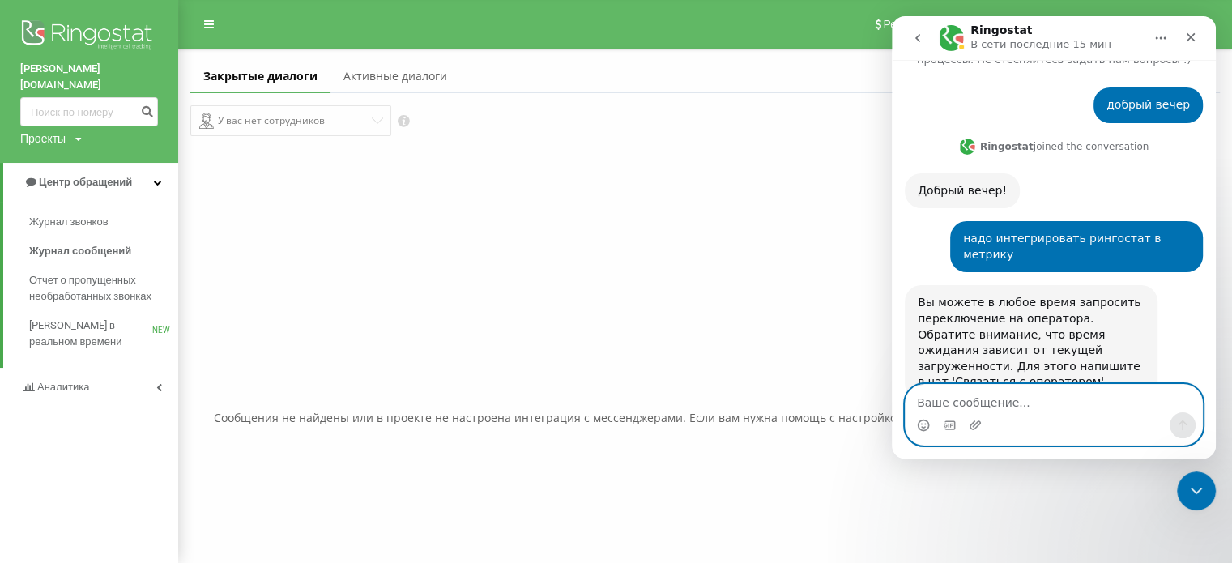
click at [978, 398] on textarea "Ваше сообщение..." at bounding box center [1054, 399] width 297 height 28
paste textarea "Связаться с оператором"
type textarea "Связаться с оператором"
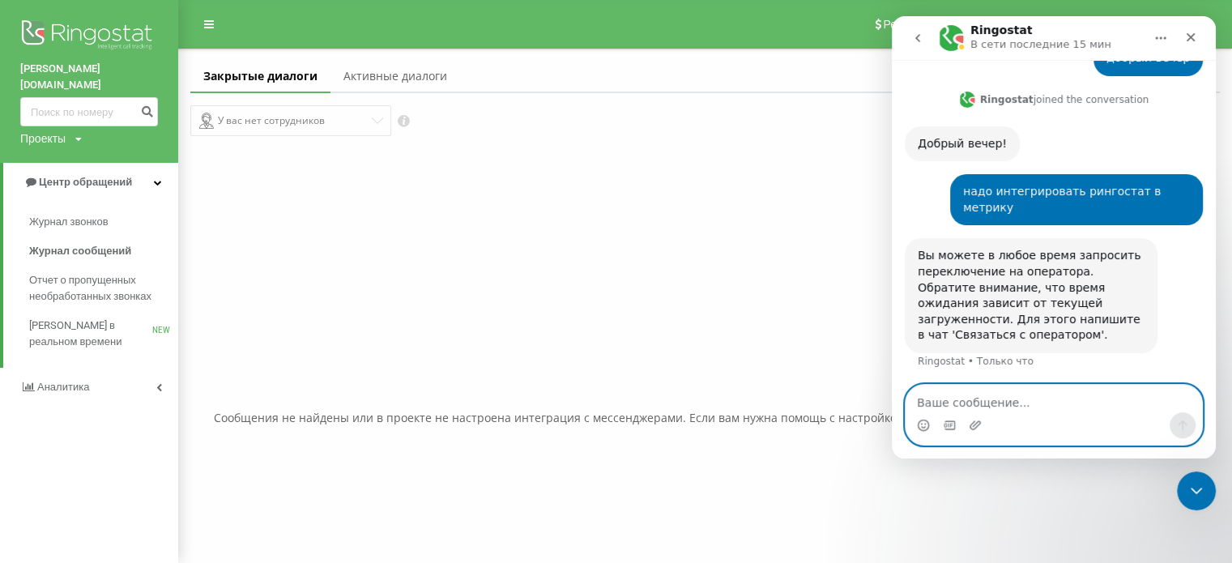
scroll to position [121, 0]
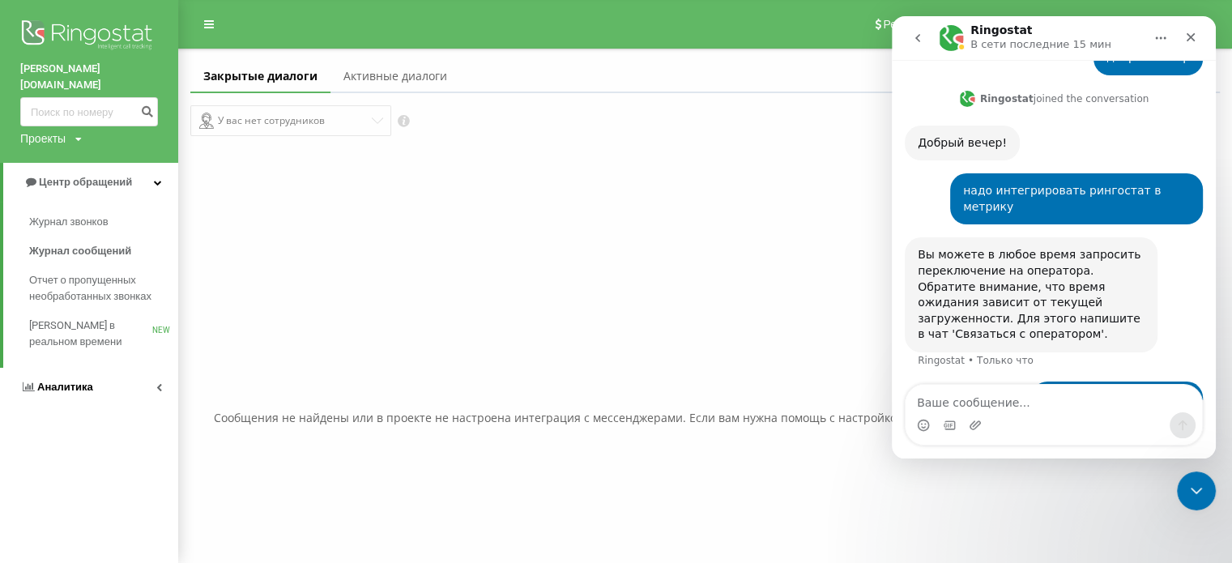
click at [159, 383] on icon at bounding box center [159, 387] width 6 height 8
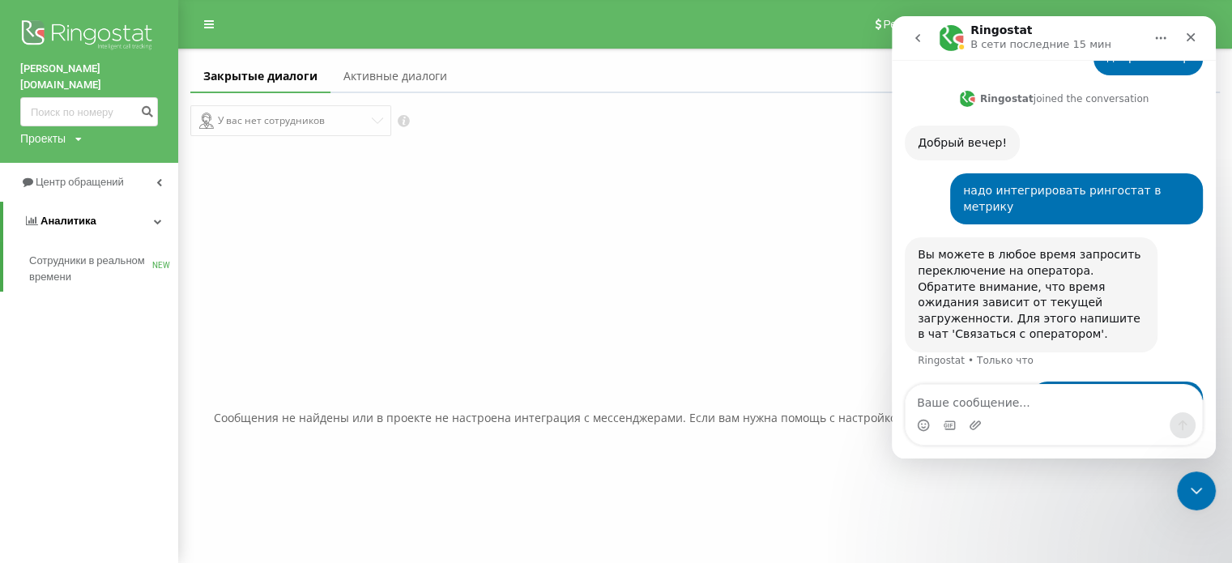
click at [156, 217] on icon at bounding box center [158, 221] width 8 height 8
click at [65, 130] on div "Проекты" at bounding box center [42, 138] width 45 height 16
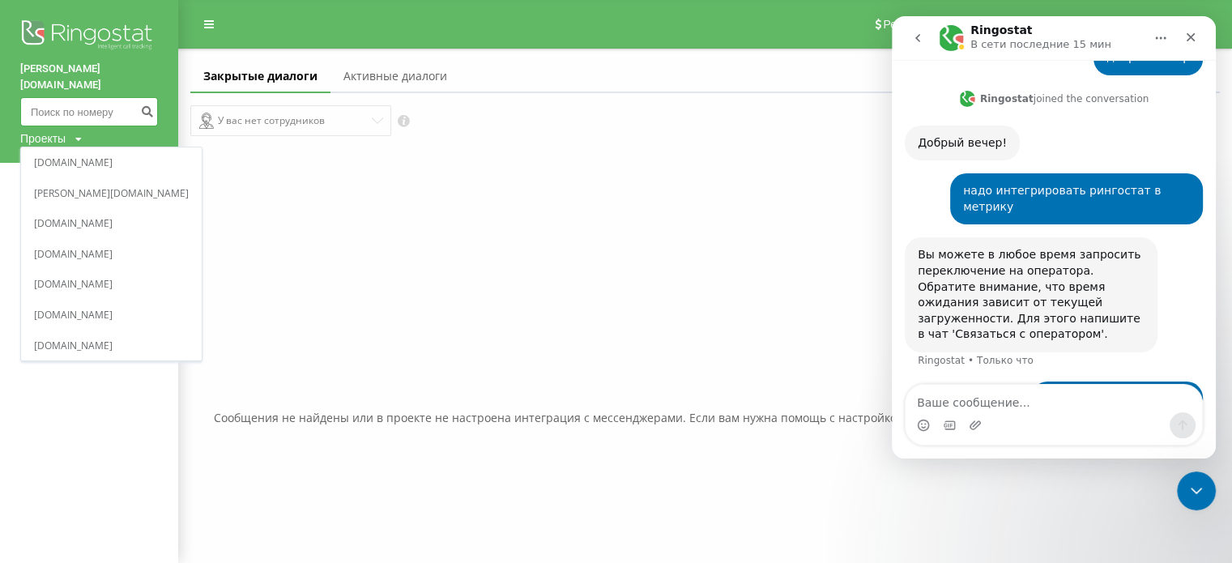
click at [70, 100] on input at bounding box center [89, 111] width 138 height 29
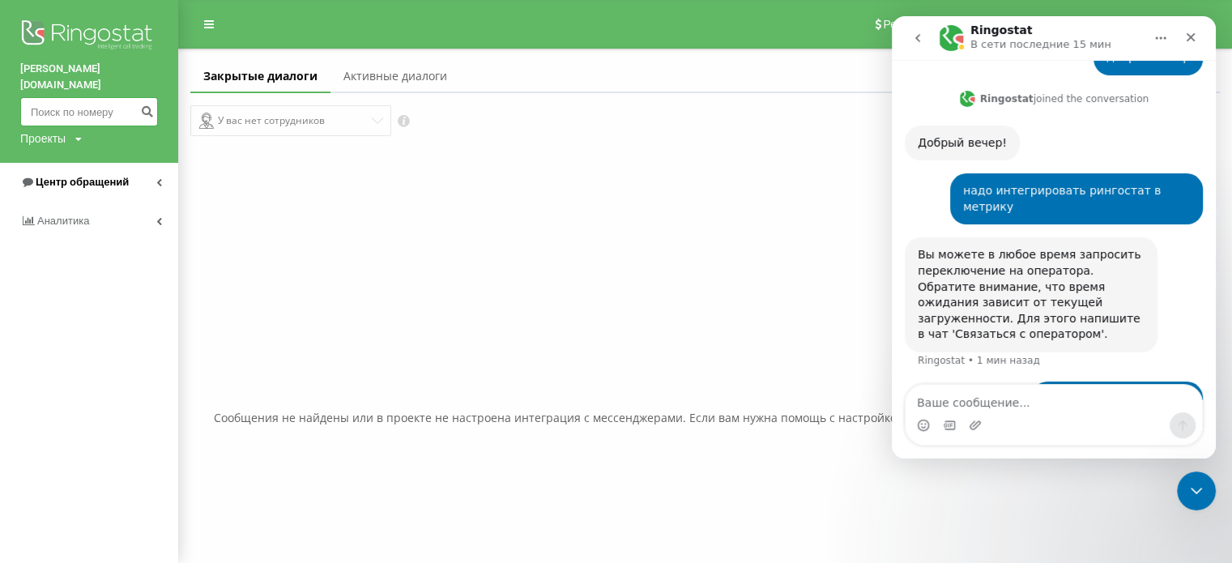
scroll to position [217, 0]
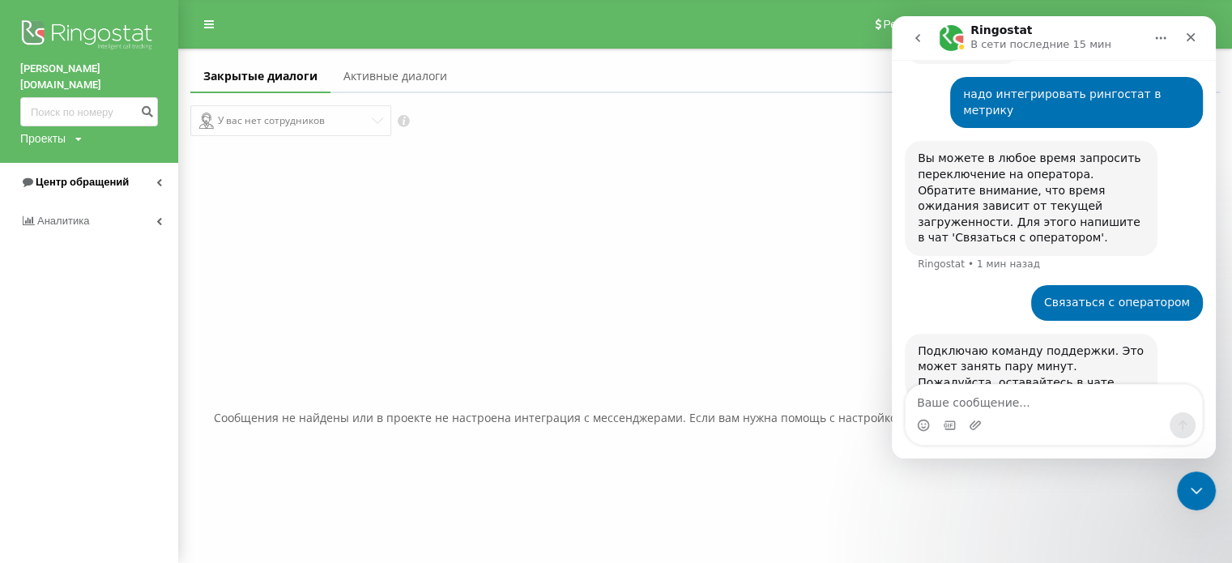
click at [164, 163] on link "Центр обращений" at bounding box center [89, 182] width 178 height 39
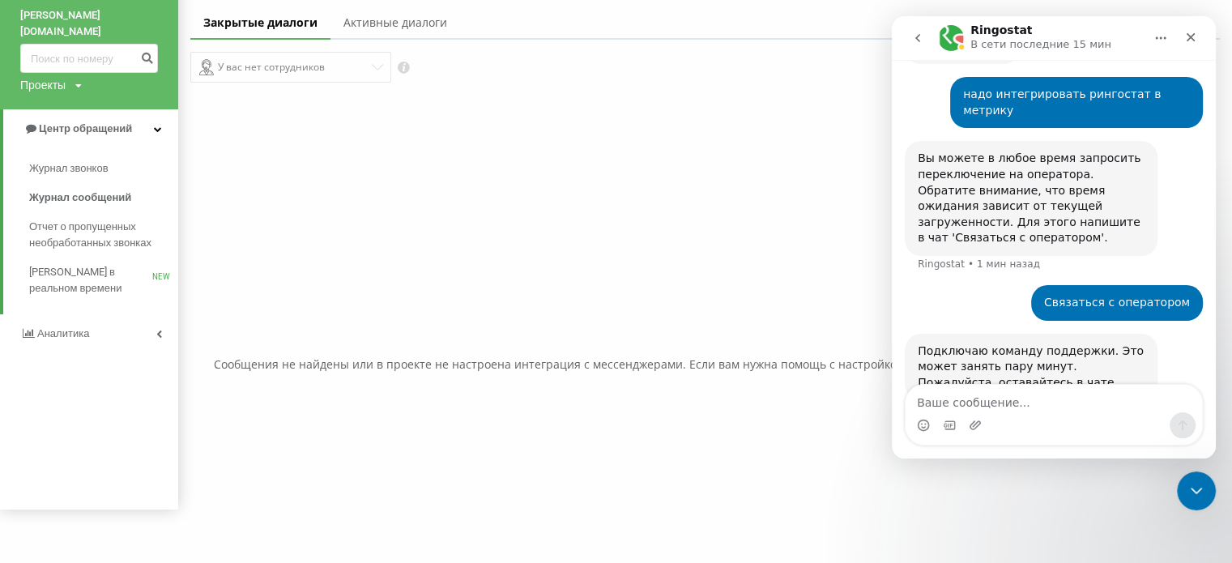
click at [347, 233] on div "Сообщения не найдены или в проекте не настроена интеграция с мессенджерами. Есл…" at bounding box center [705, 364] width 1030 height 563
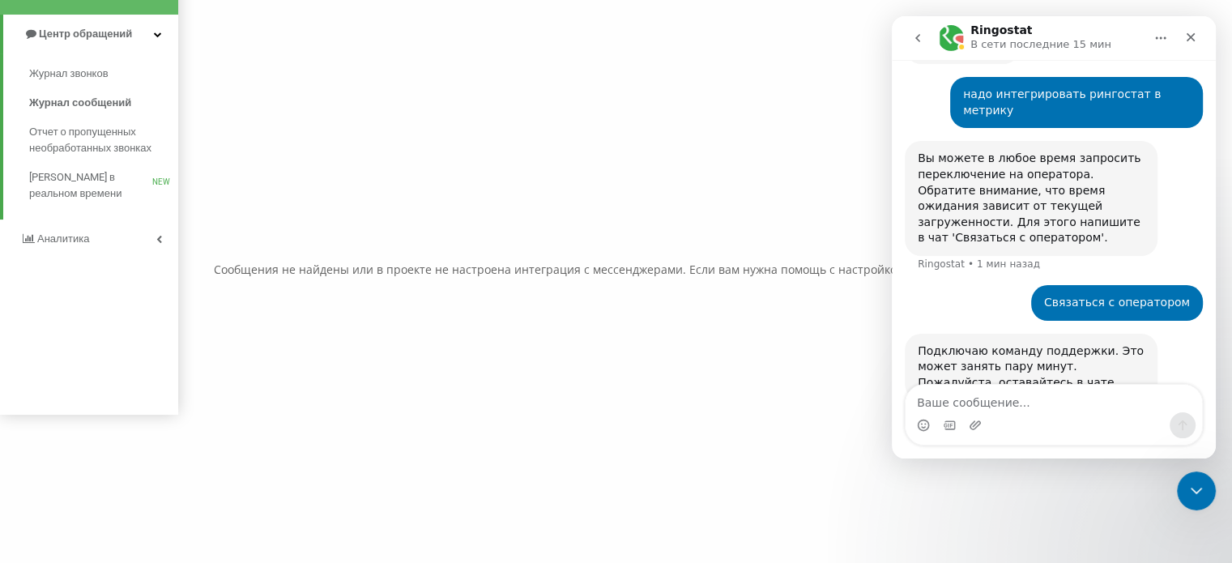
click at [254, 137] on div "Сообщения не найдены или в проекте не настроена интеграция с мессенджерами. Есл…" at bounding box center [705, 269] width 1030 height 563
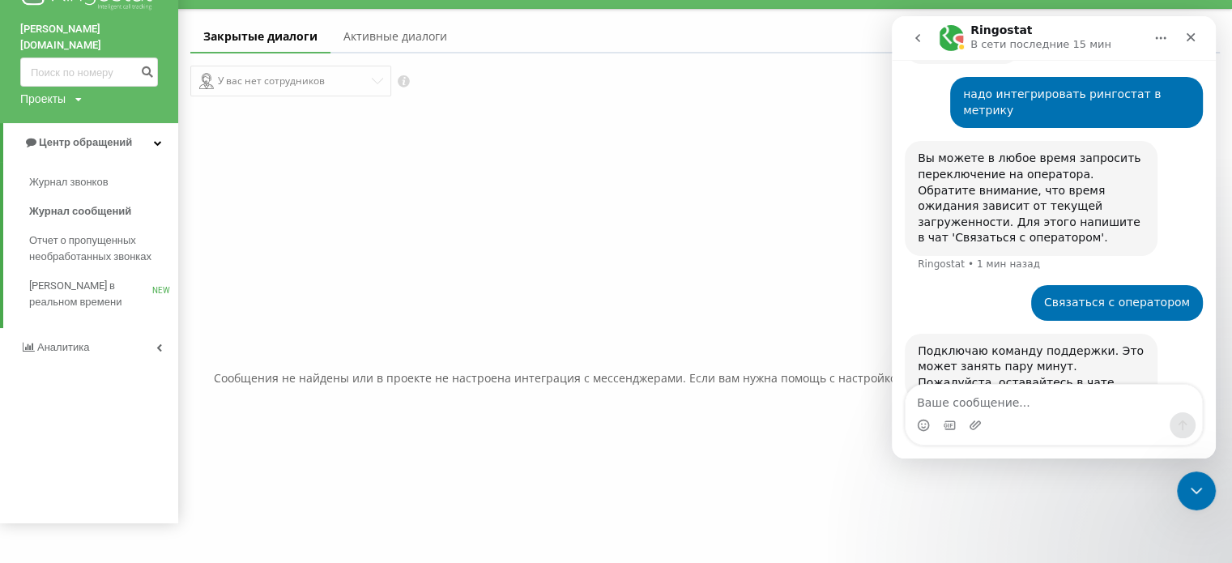
scroll to position [0, 0]
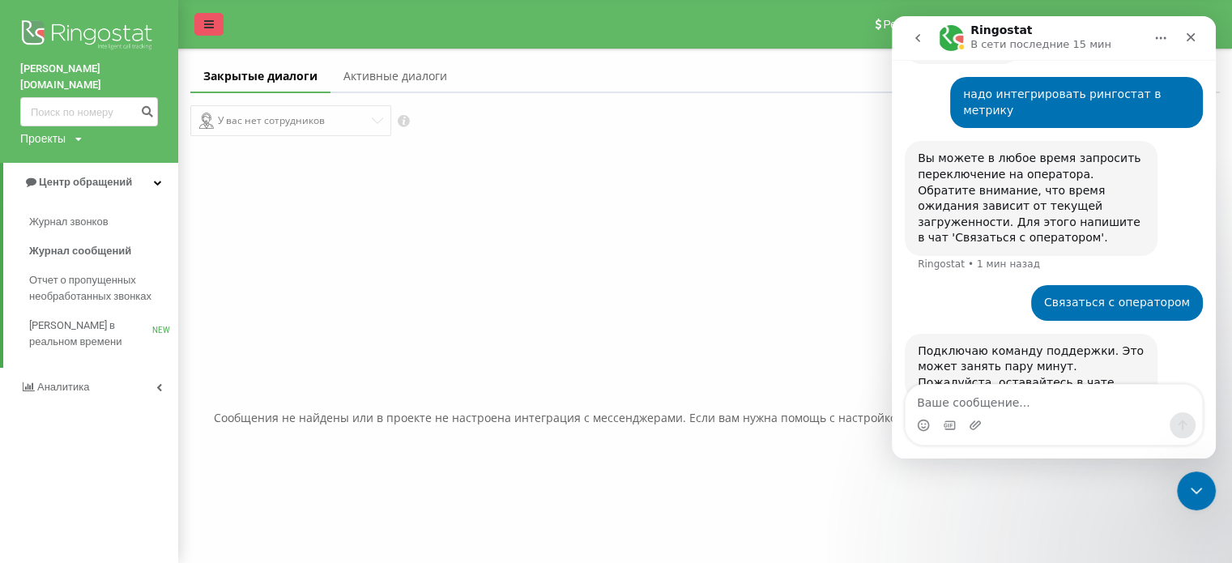
click at [204, 23] on icon at bounding box center [209, 24] width 10 height 11
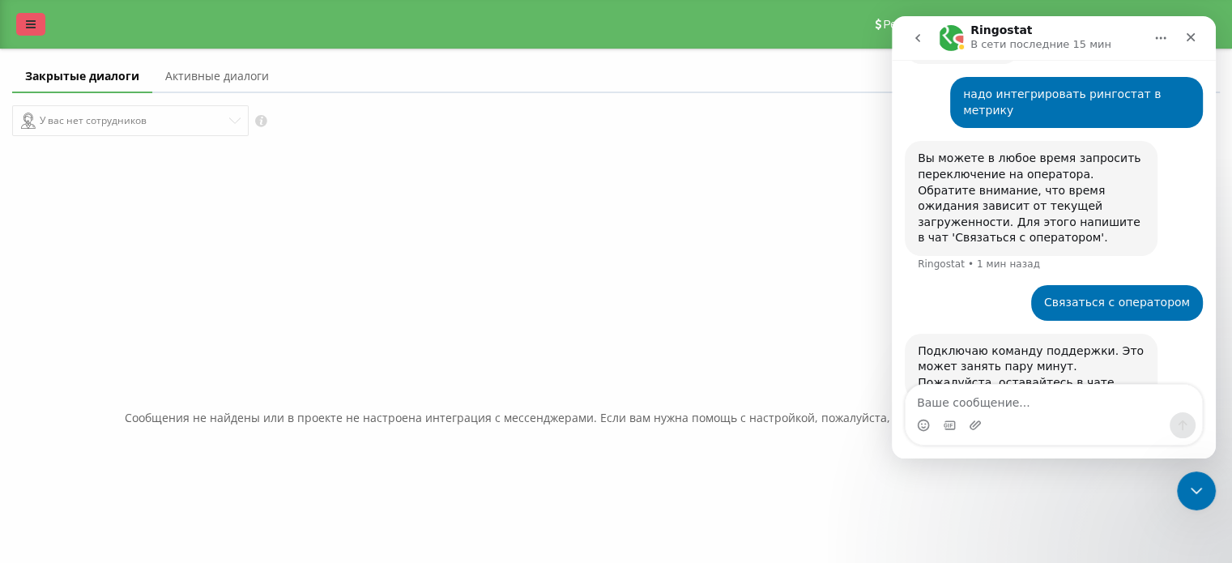
click at [25, 35] on link at bounding box center [30, 24] width 29 height 23
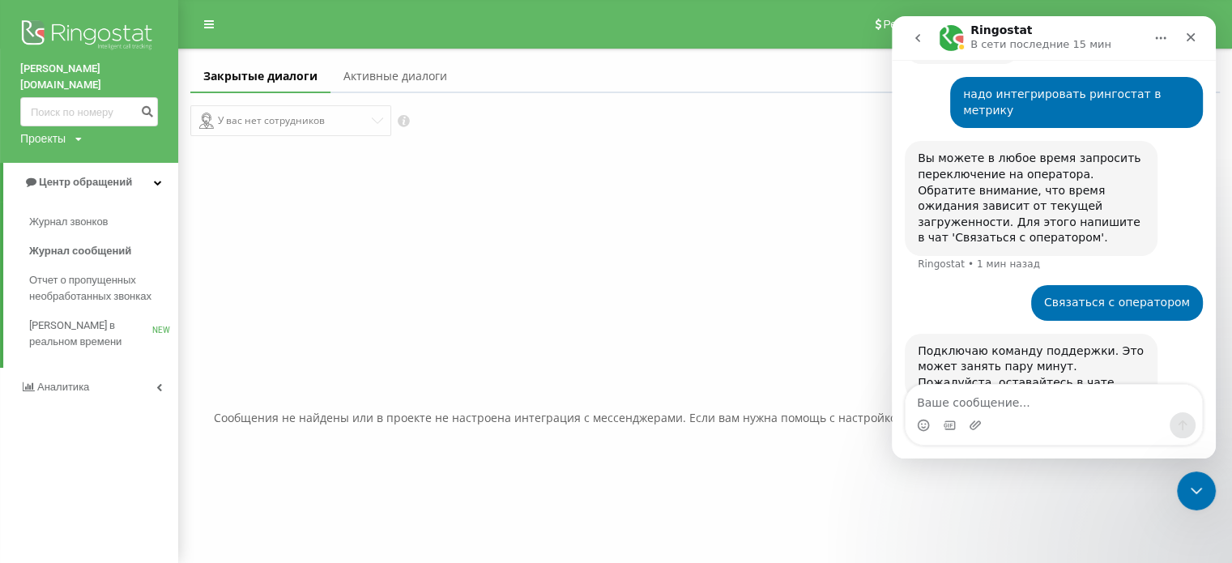
click at [363, 73] on link "Активные диалоги" at bounding box center [396, 77] width 130 height 32
click at [303, 71] on link "Закрытые диалоги" at bounding box center [255, 77] width 130 height 32
click at [103, 207] on link "Журнал звонков" at bounding box center [103, 221] width 149 height 29
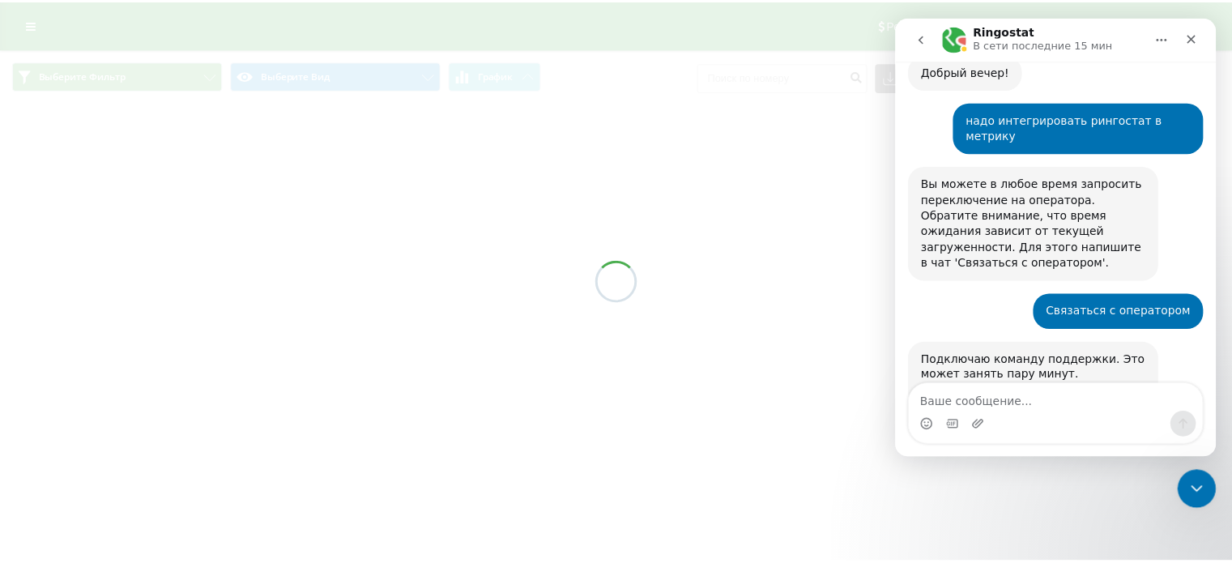
scroll to position [201, 0]
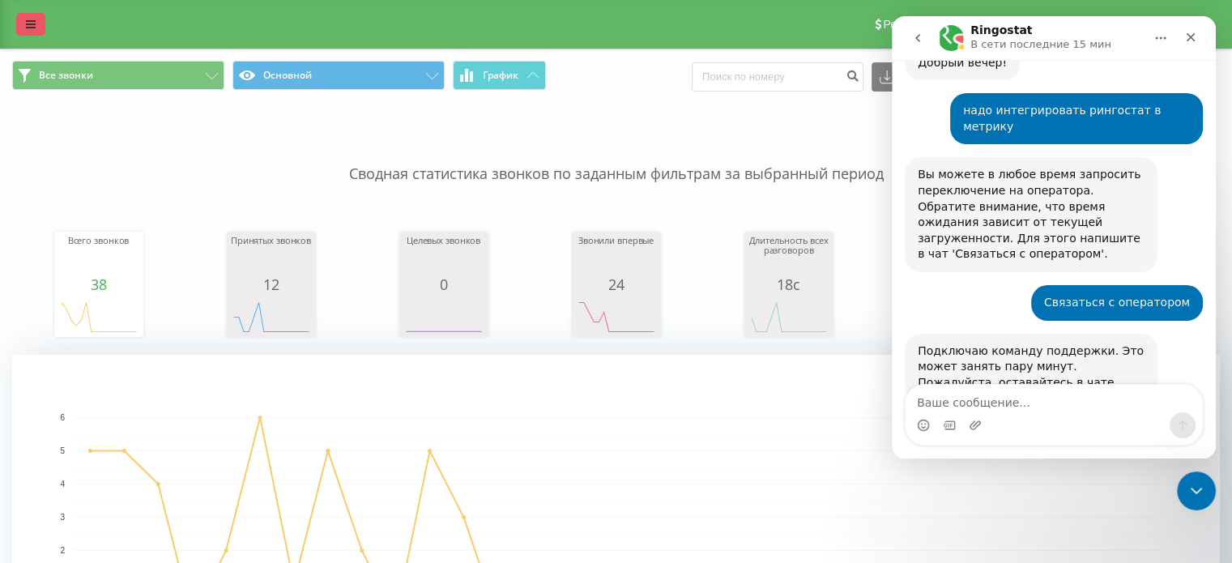
click at [28, 23] on icon at bounding box center [31, 24] width 10 height 11
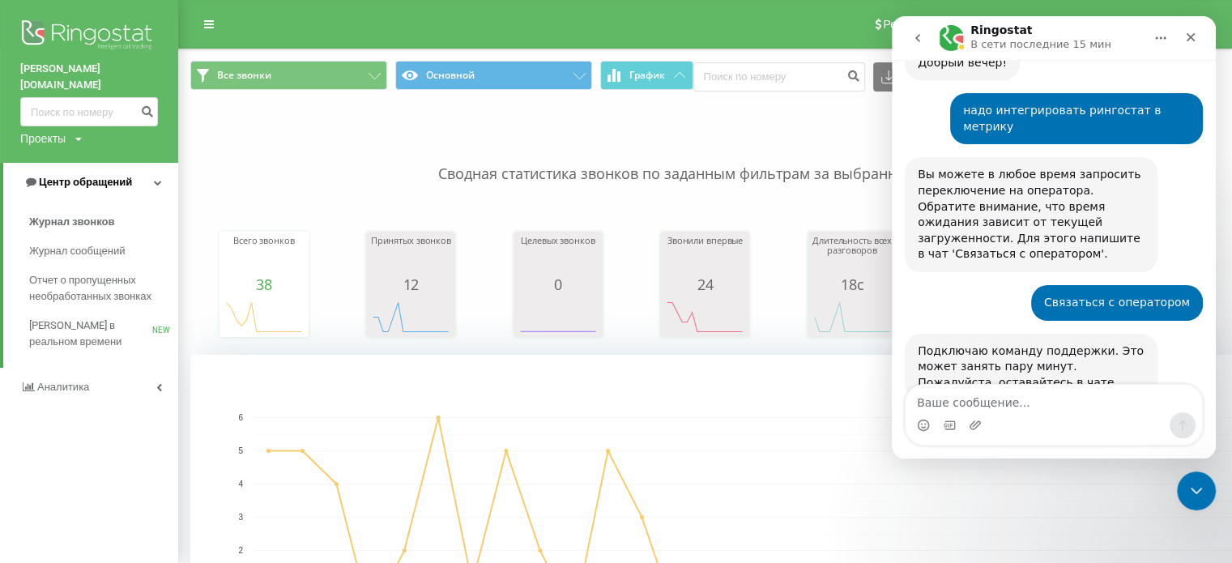
click at [143, 163] on link "Центр обращений" at bounding box center [90, 182] width 175 height 39
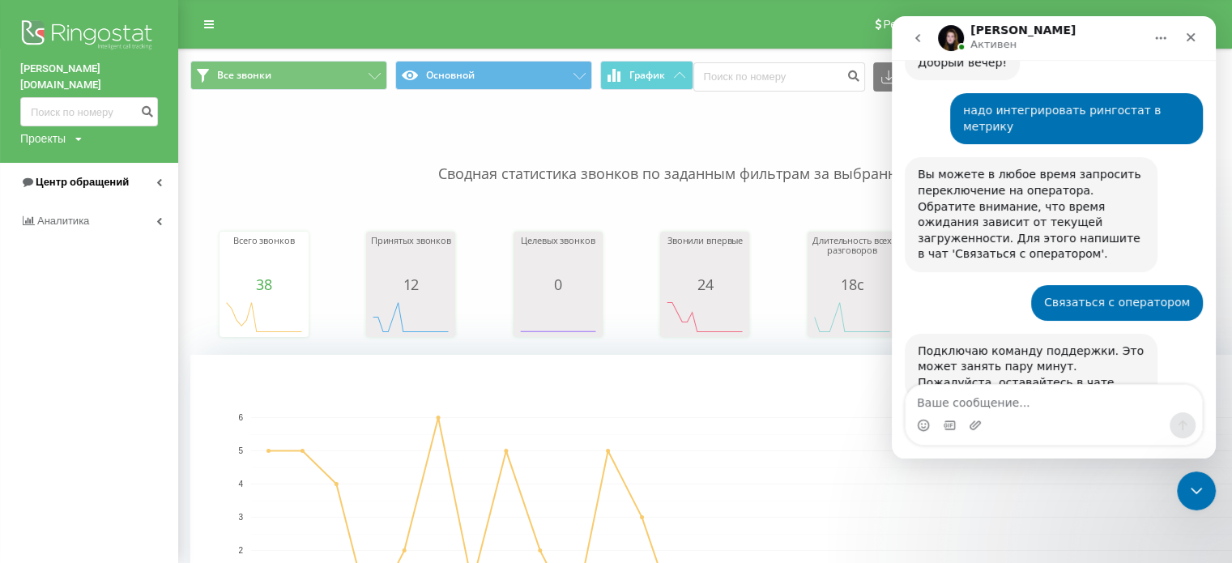
click at [143, 163] on link "Центр обращений" at bounding box center [89, 182] width 178 height 39
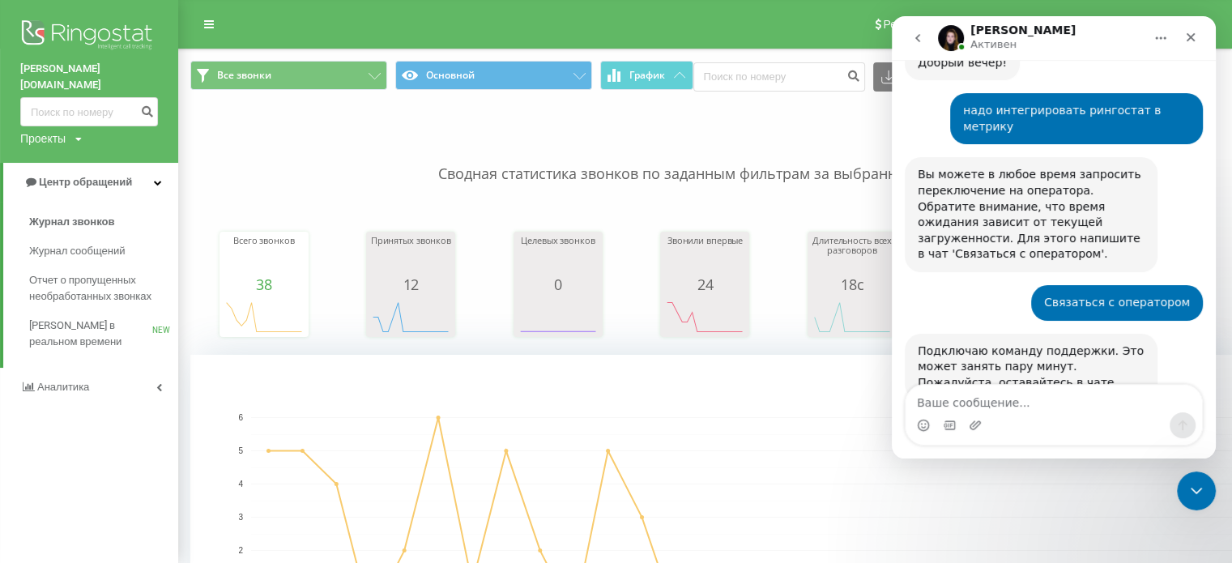
scroll to position [287, 0]
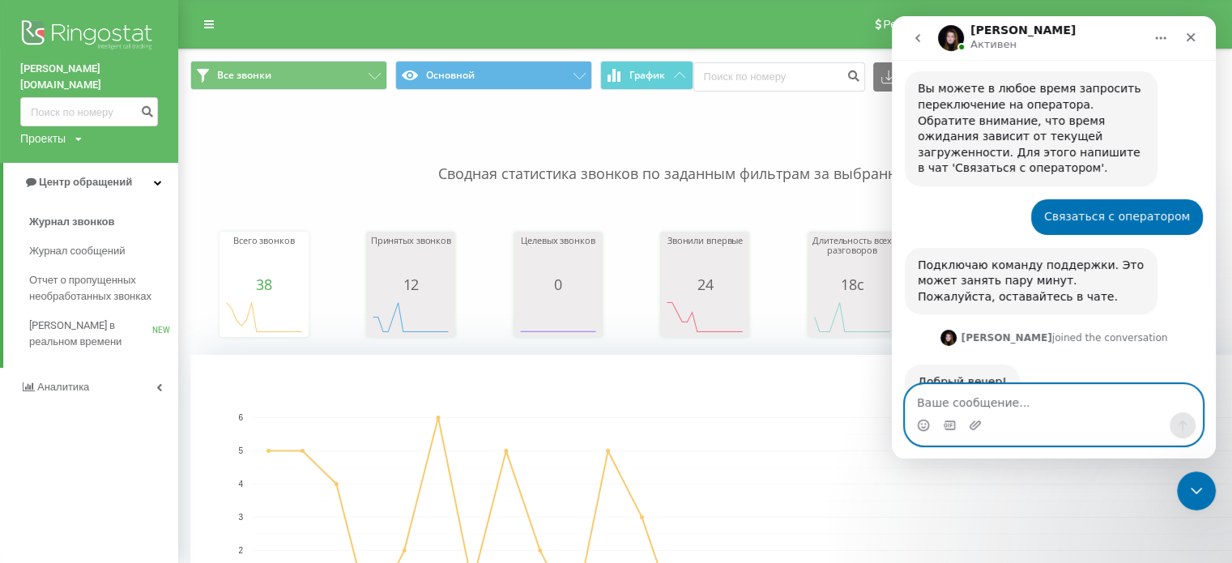
click at [1031, 401] on textarea "Ваше сообщение..." at bounding box center [1054, 399] width 297 height 28
type textarea "нужно добавить в метрику"
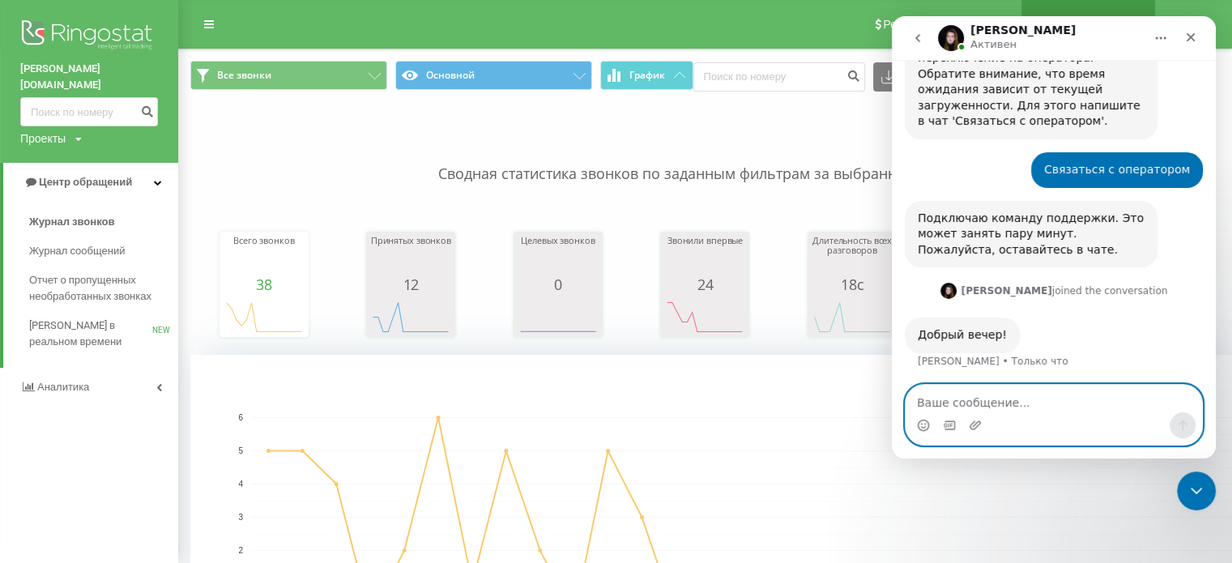
scroll to position [335, 0]
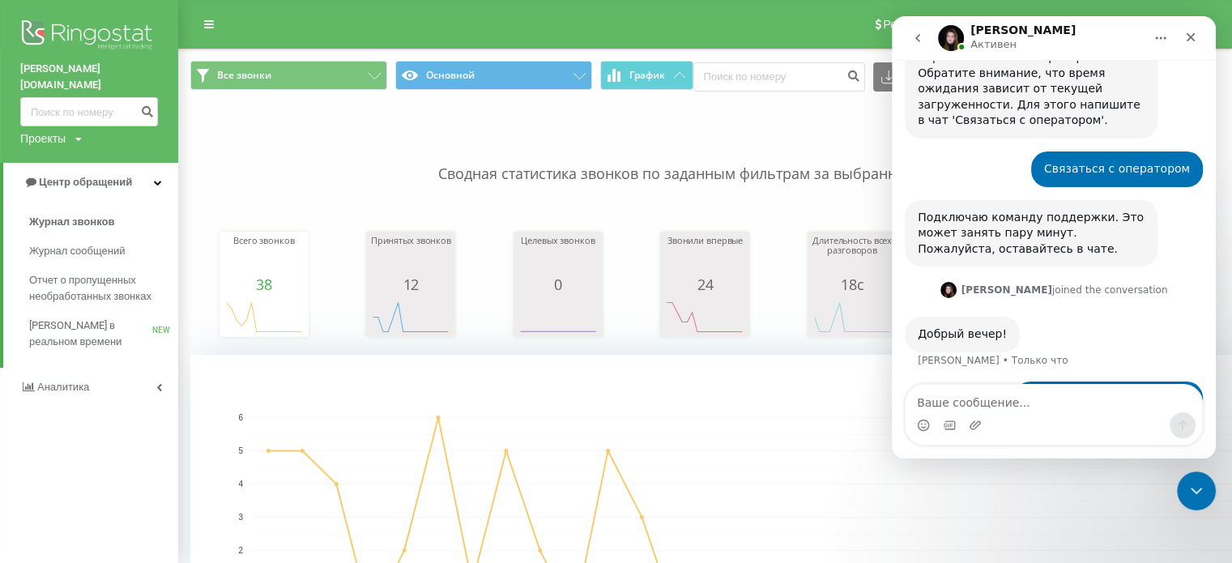
click at [305, 177] on p "Сводная статистика звонков по заданным фильтрам за выбранный период" at bounding box center [705, 157] width 1030 height 53
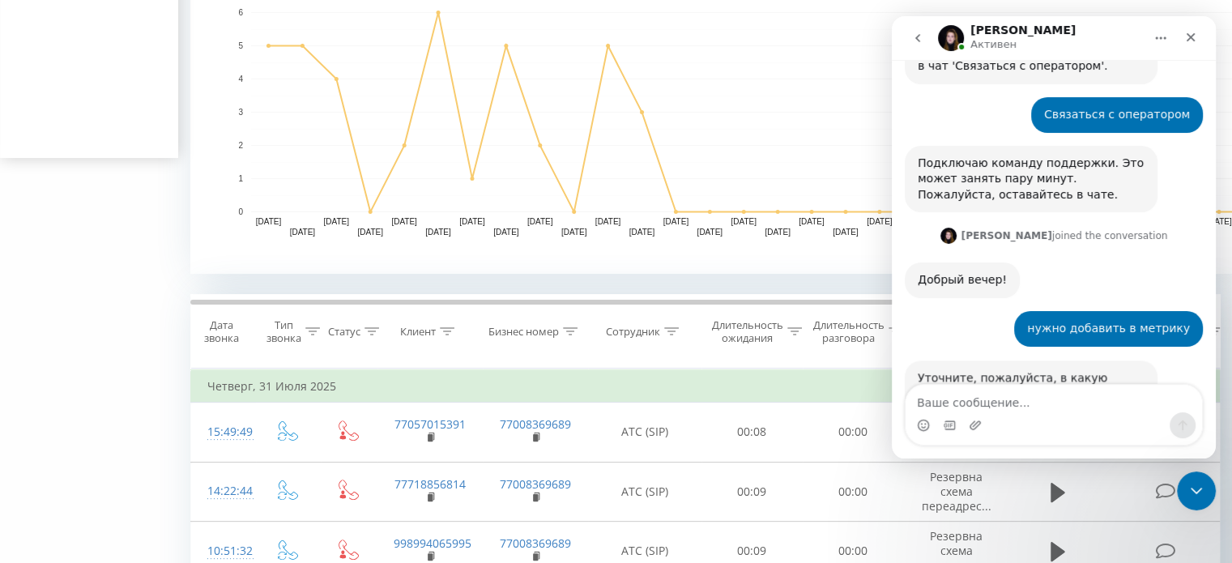
scroll to position [399, 0]
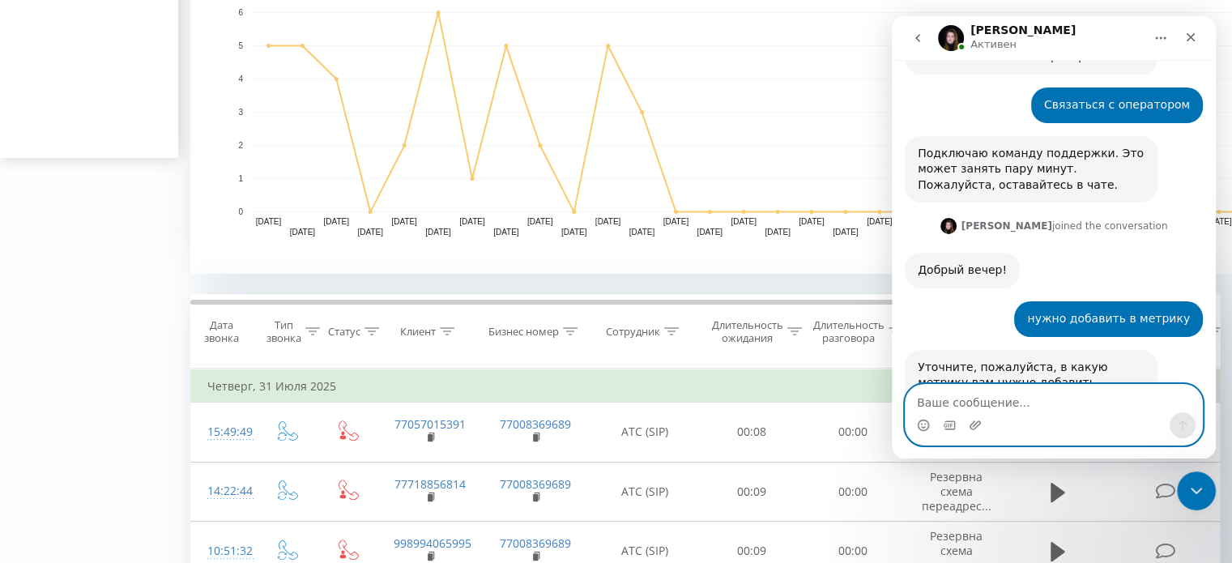
click at [1048, 400] on textarea "Ваше сообщение..." at bounding box center [1054, 399] width 297 height 28
paste textarea "Ваше сообщение..."
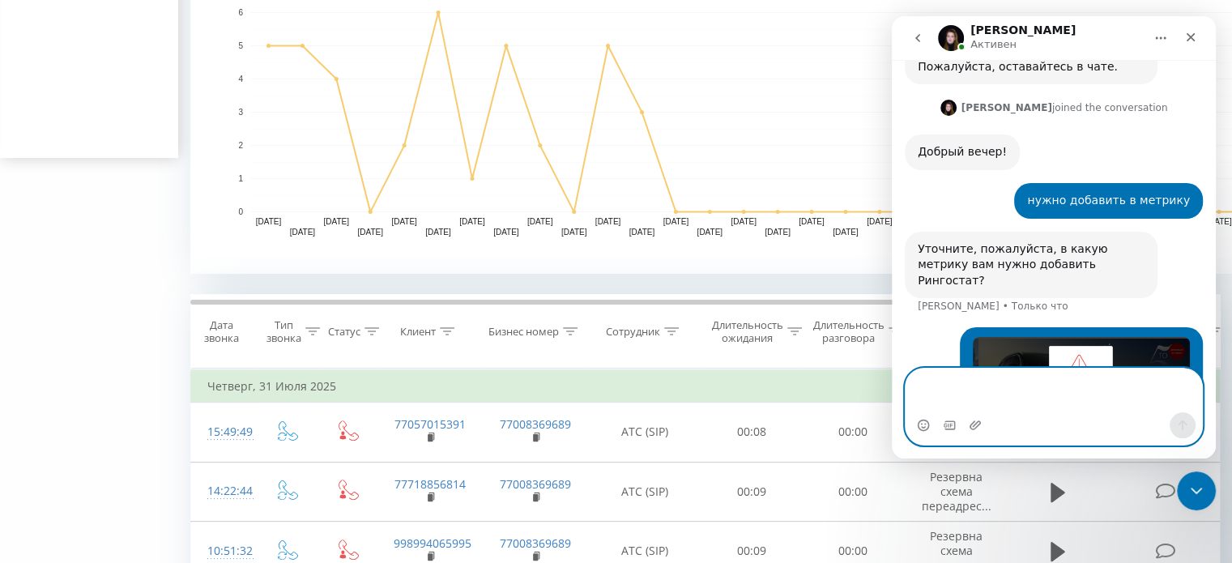
type textarea "e"
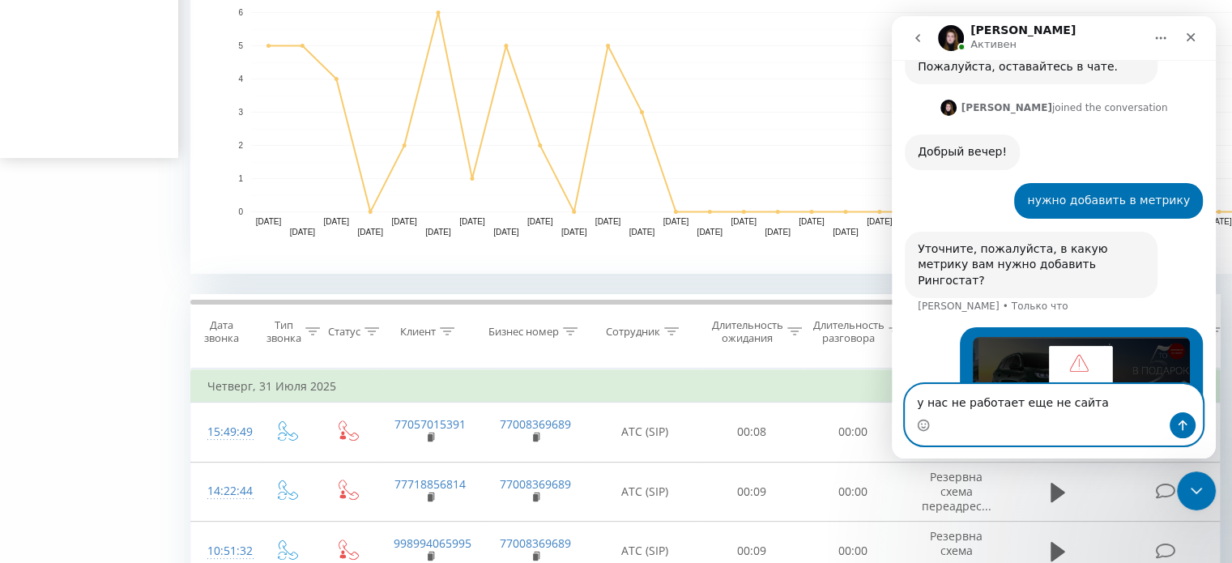
type textarea "у нас не работает еще не сайтах"
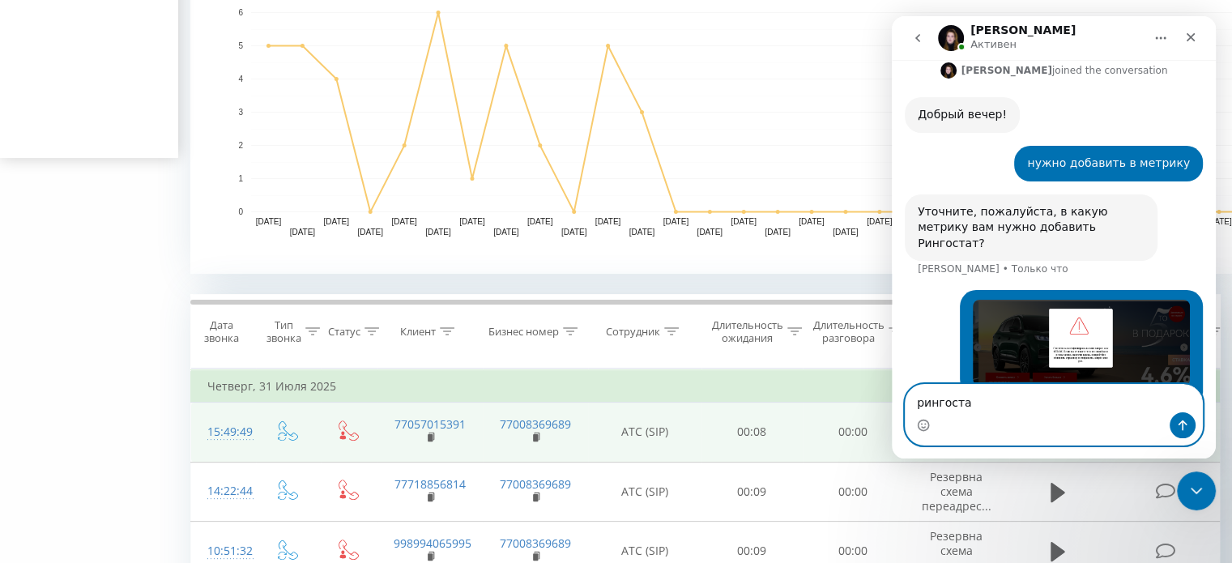
type textarea "рингостат"
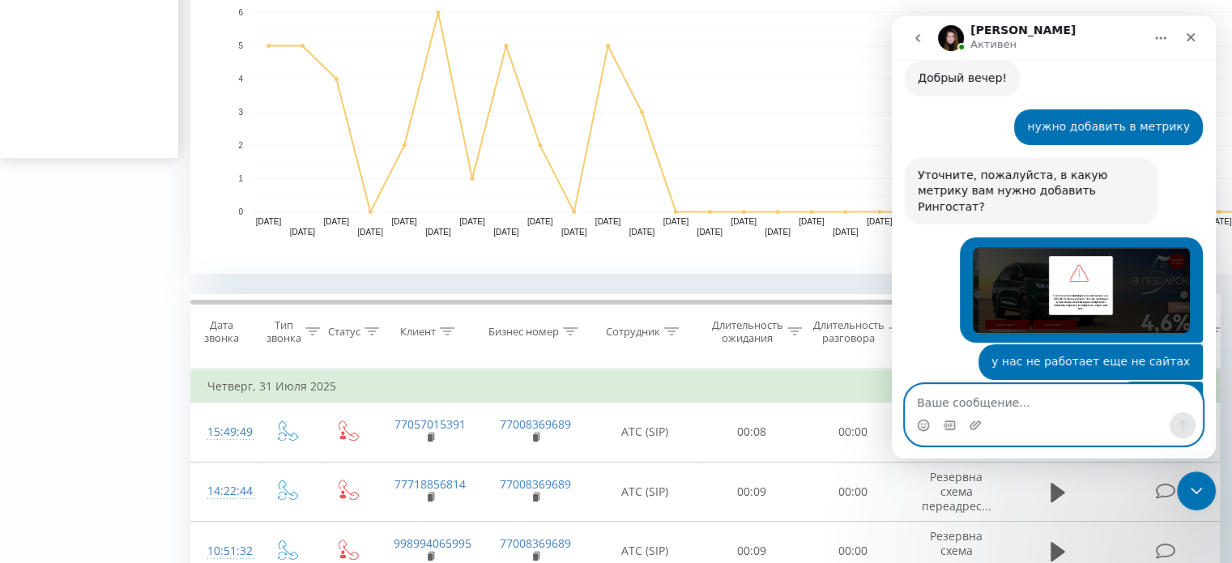
scroll to position [655, 0]
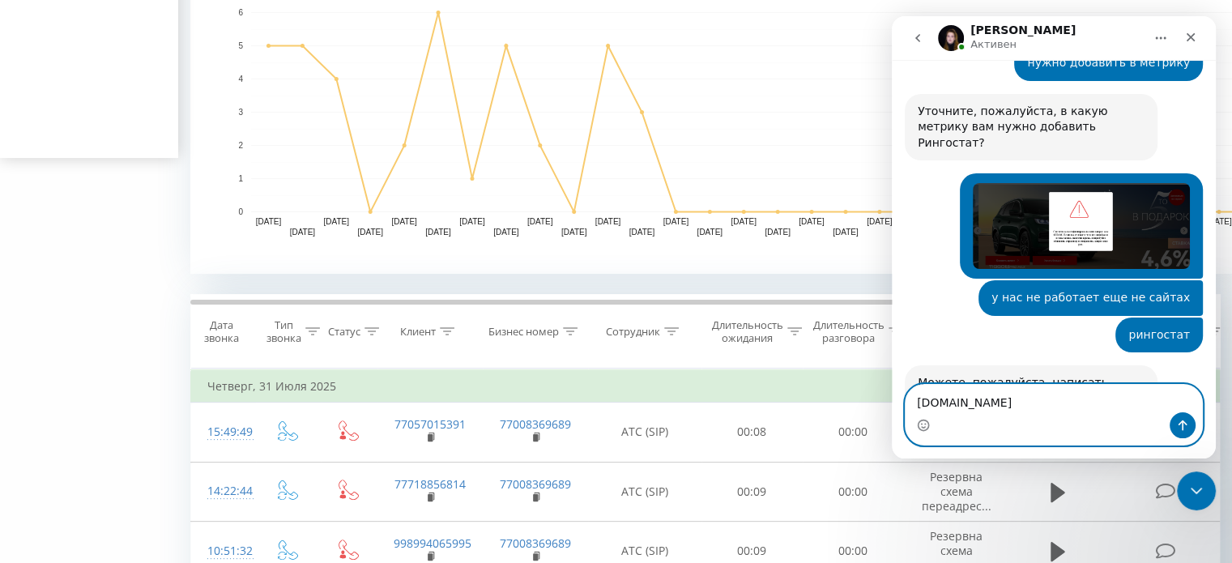
type textarea "[DOMAIN_NAME]"
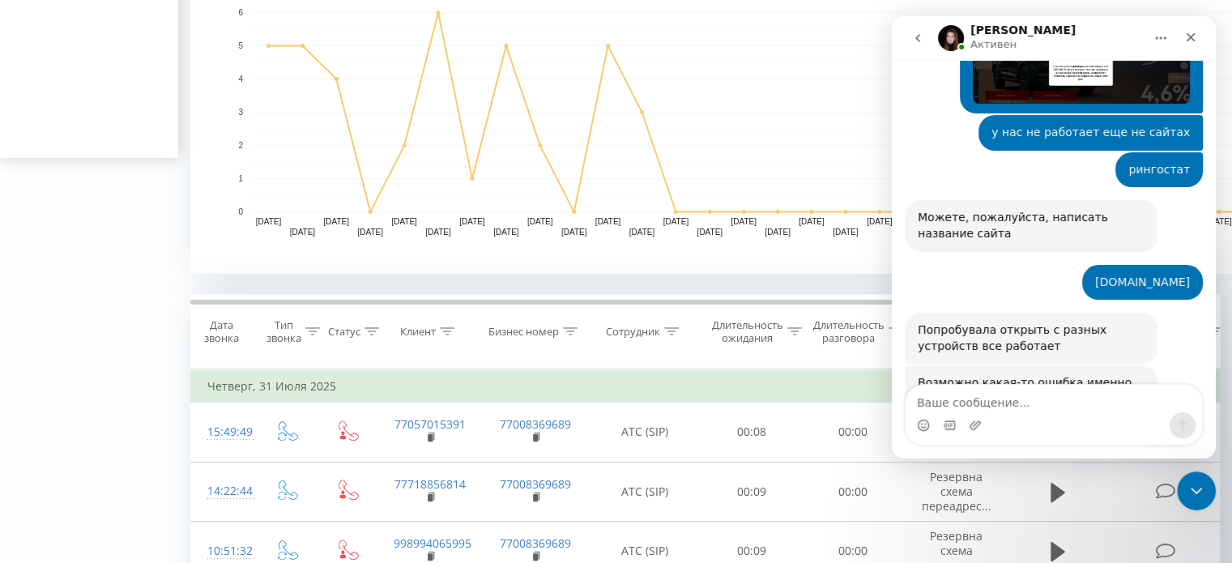
scroll to position [873, 0]
